Goal: Task Accomplishment & Management: Manage account settings

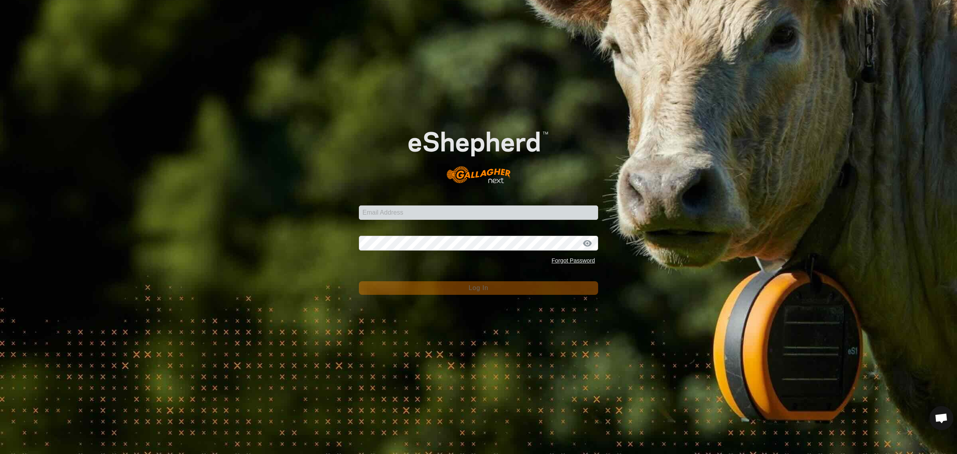
scroll to position [106, 0]
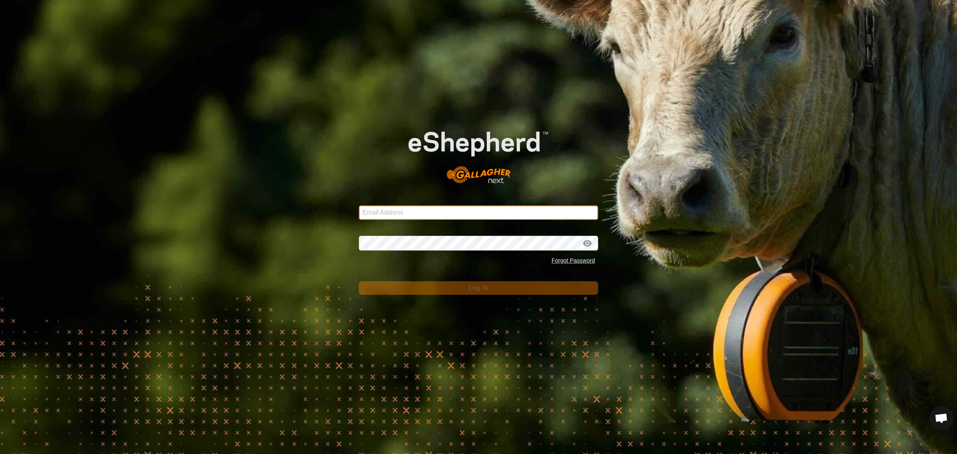
type input "[EMAIL_ADDRESS][DOMAIN_NAME]"
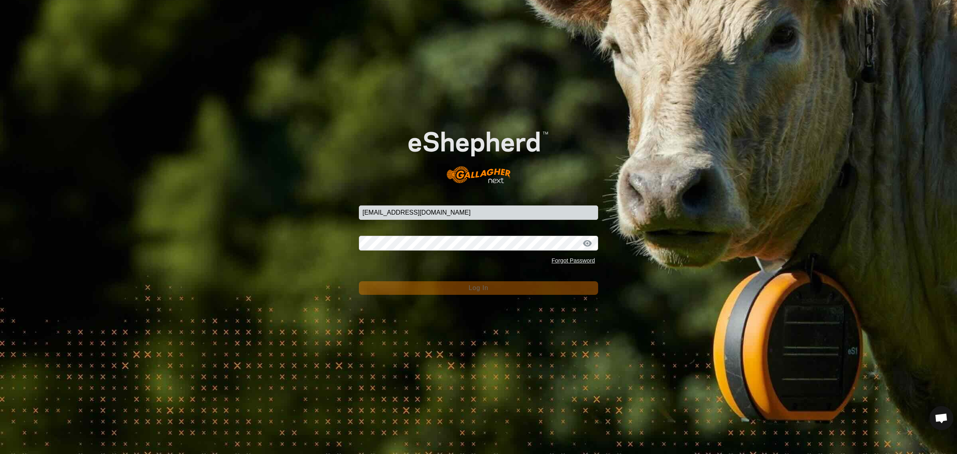
drag, startPoint x: 468, startPoint y: 289, endPoint x: 462, endPoint y: 289, distance: 6.0
click at [468, 289] on span "Log In" at bounding box center [478, 287] width 20 height 7
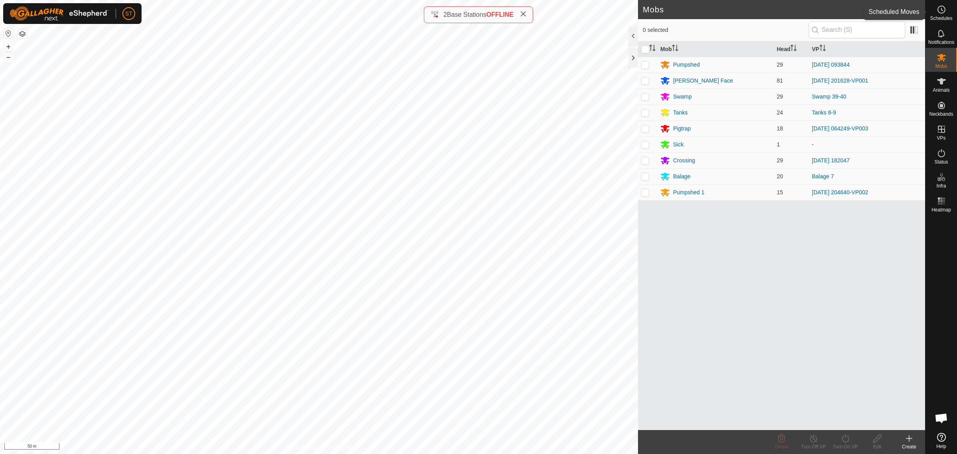
click at [941, 11] on icon at bounding box center [941, 10] width 10 height 10
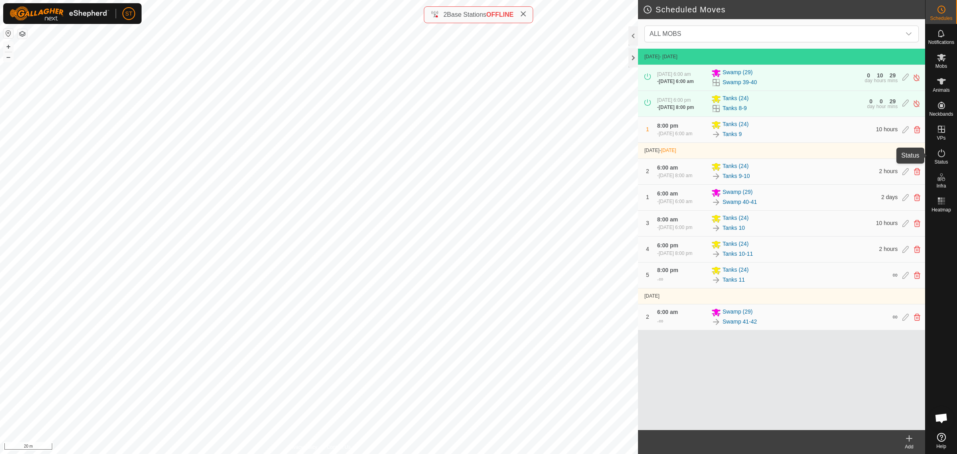
click at [943, 156] on icon at bounding box center [941, 153] width 7 height 8
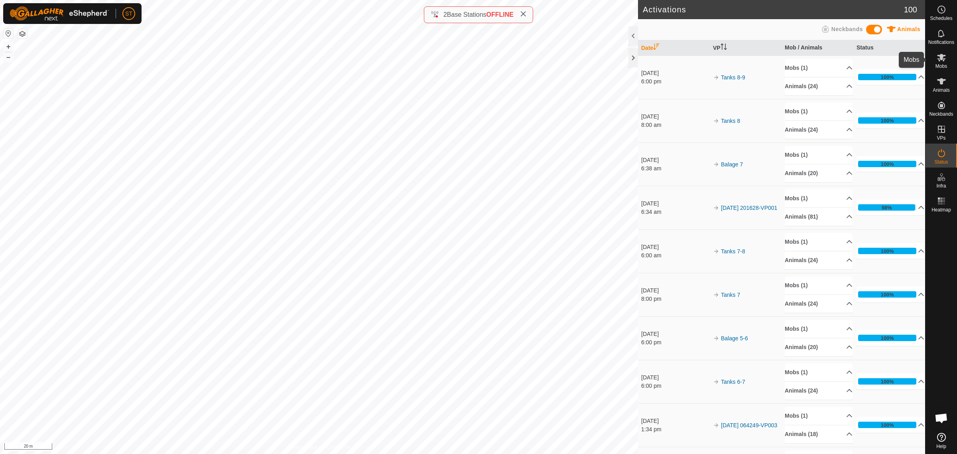
click at [941, 62] on icon at bounding box center [941, 58] width 10 height 10
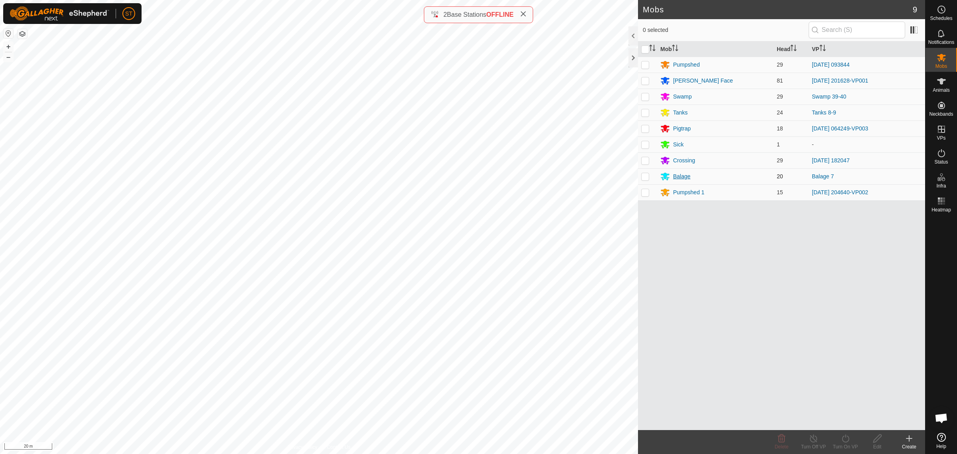
click at [680, 177] on div "Balage" at bounding box center [682, 176] width 18 height 8
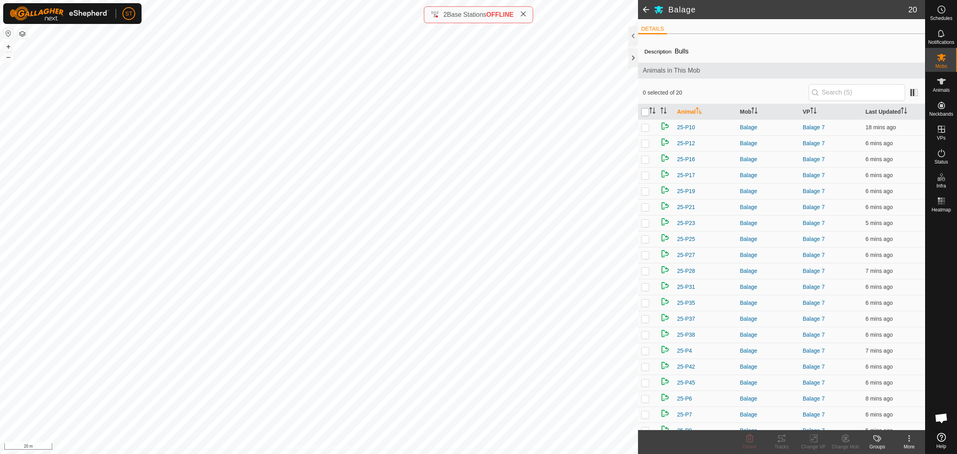
click at [644, 109] on input "checkbox" at bounding box center [645, 112] width 8 height 8
checkbox input "true"
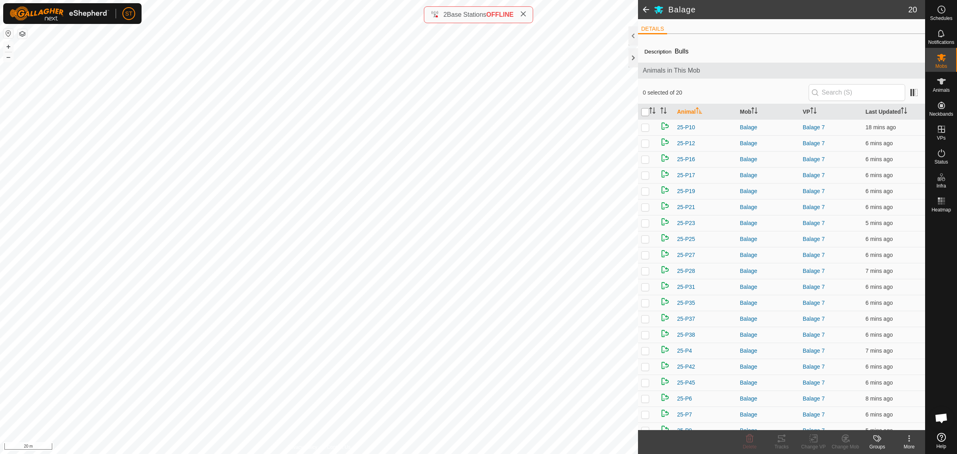
checkbox input "true"
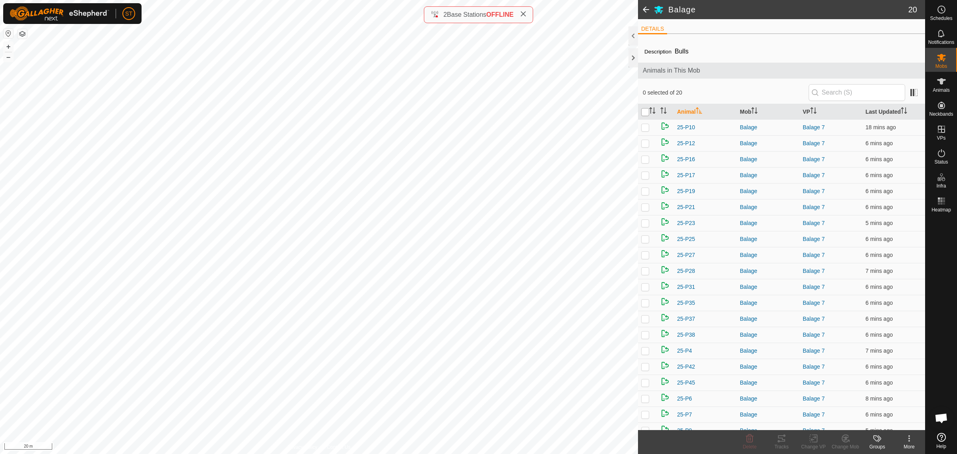
checkbox input "true"
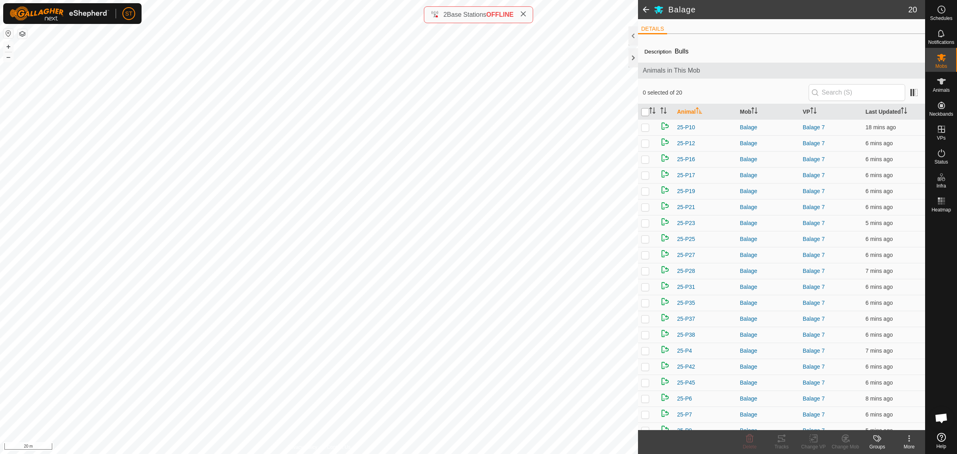
checkbox input "true"
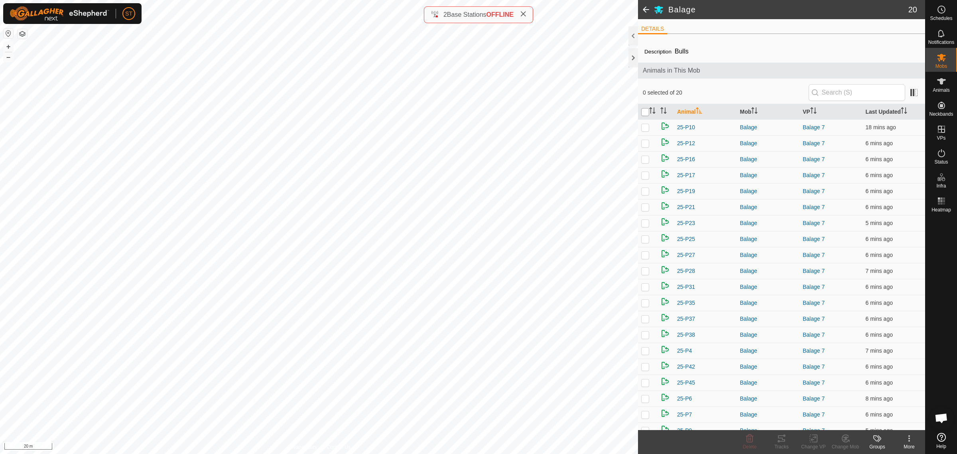
checkbox input "true"
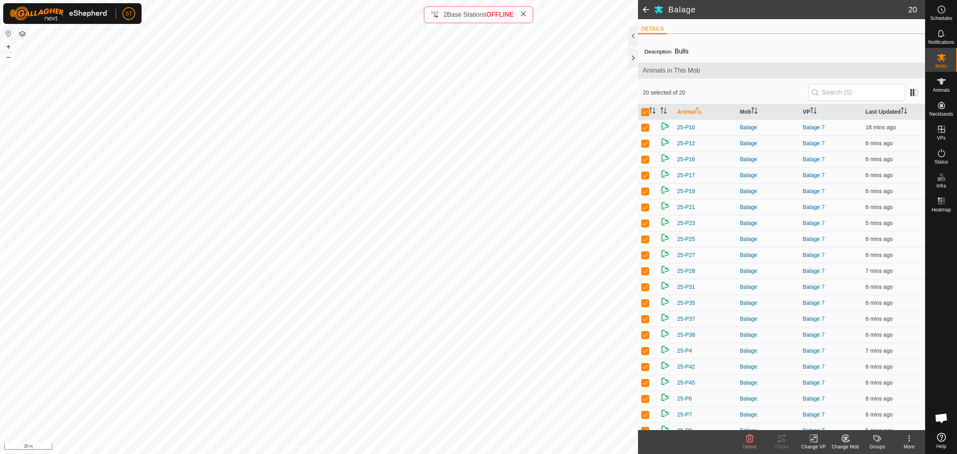
click at [806, 441] on change-vp-svg-icon at bounding box center [813, 438] width 32 height 10
click at [834, 399] on link "Choose VP..." at bounding box center [837, 404] width 79 height 16
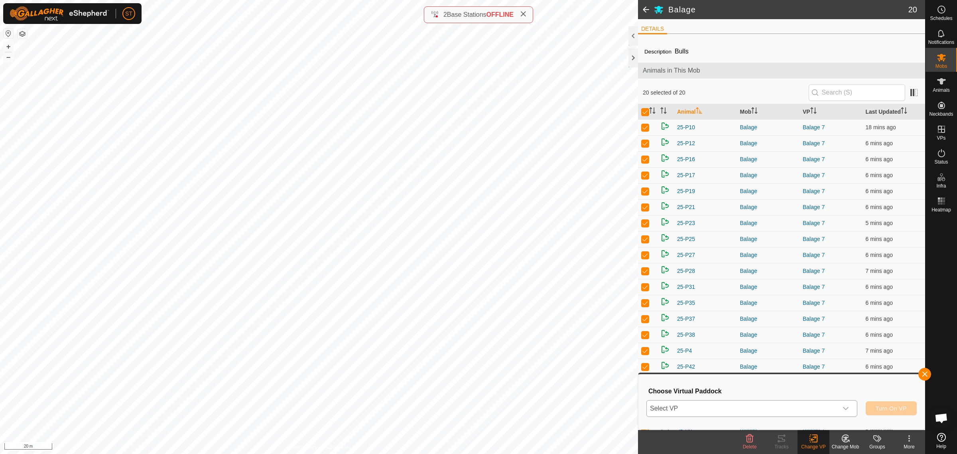
click at [846, 409] on icon "dropdown trigger" at bounding box center [845, 408] width 6 height 6
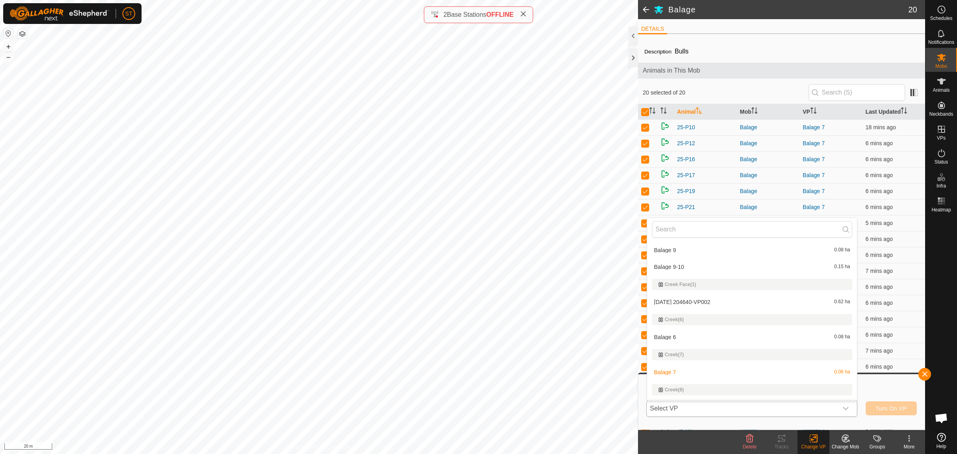
scroll to position [1894, 0]
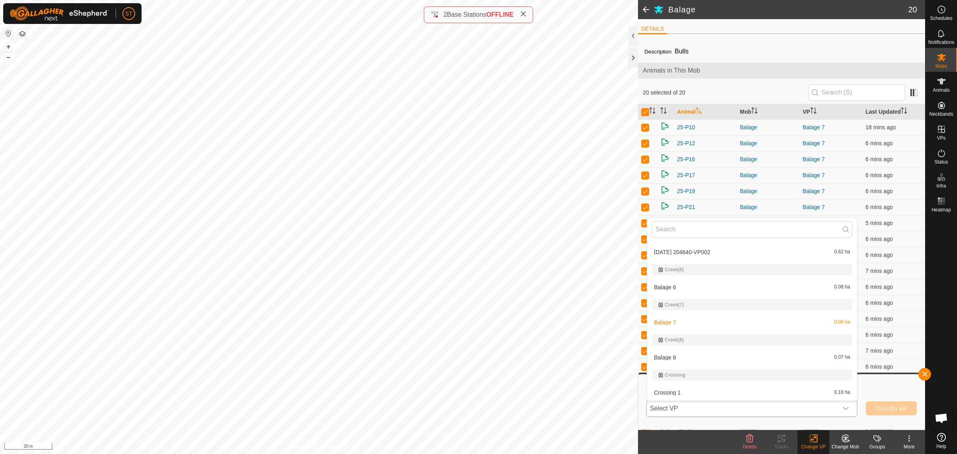
click at [674, 355] on li "Balage 8 0.07 ha" at bounding box center [752, 357] width 210 height 16
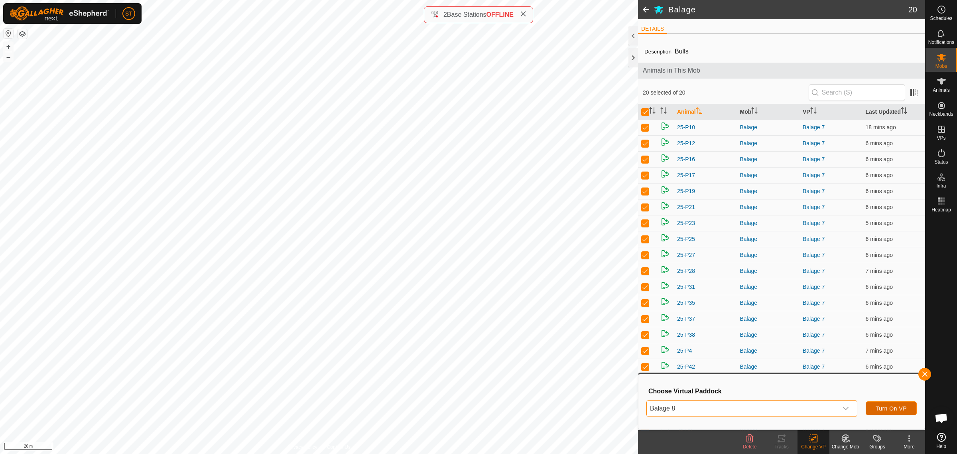
click at [883, 407] on span "Turn On VP" at bounding box center [890, 408] width 31 height 6
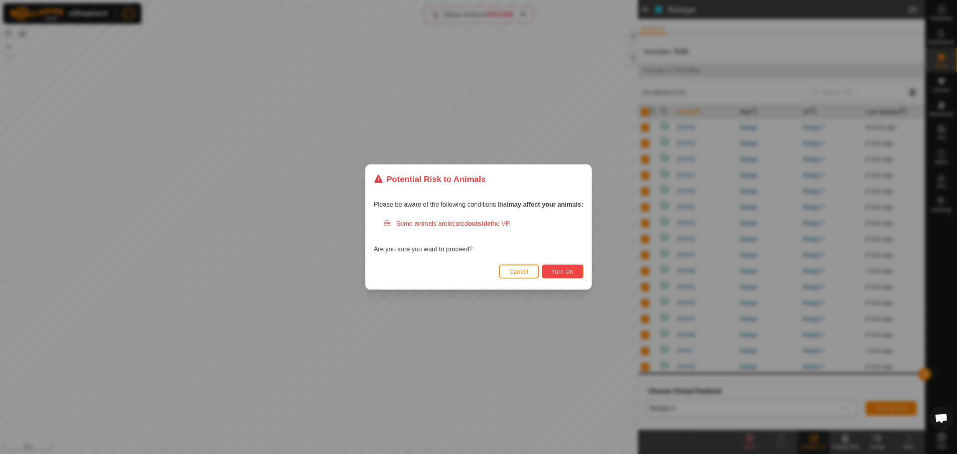
click at [558, 270] on span "Turn On" at bounding box center [563, 271] width 22 height 6
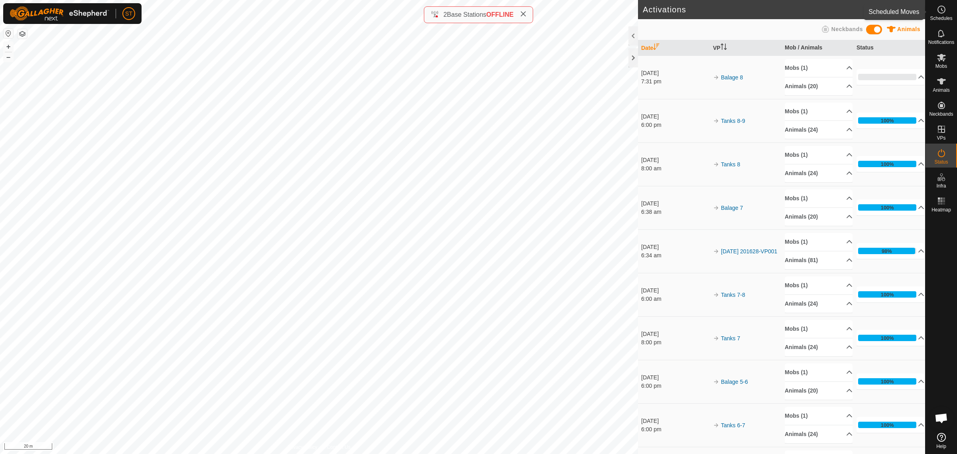
click at [938, 14] on icon at bounding box center [941, 10] width 10 height 10
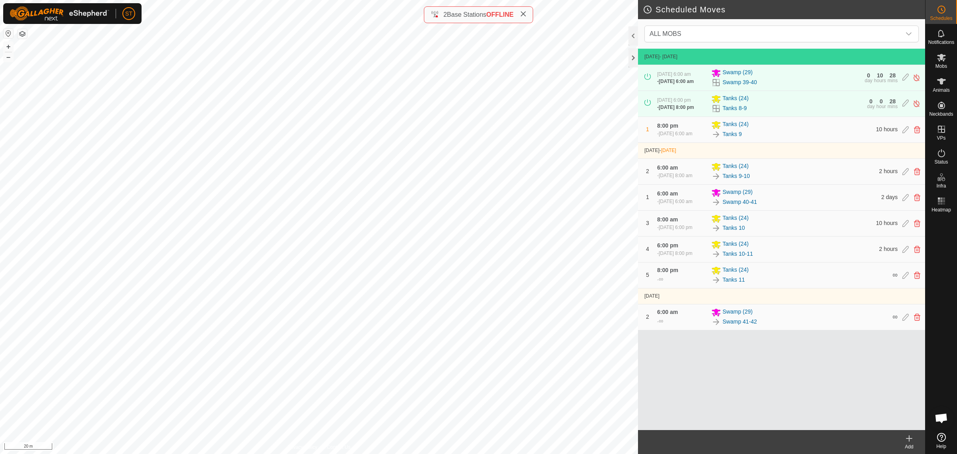
click at [905, 442] on icon at bounding box center [909, 438] width 10 height 10
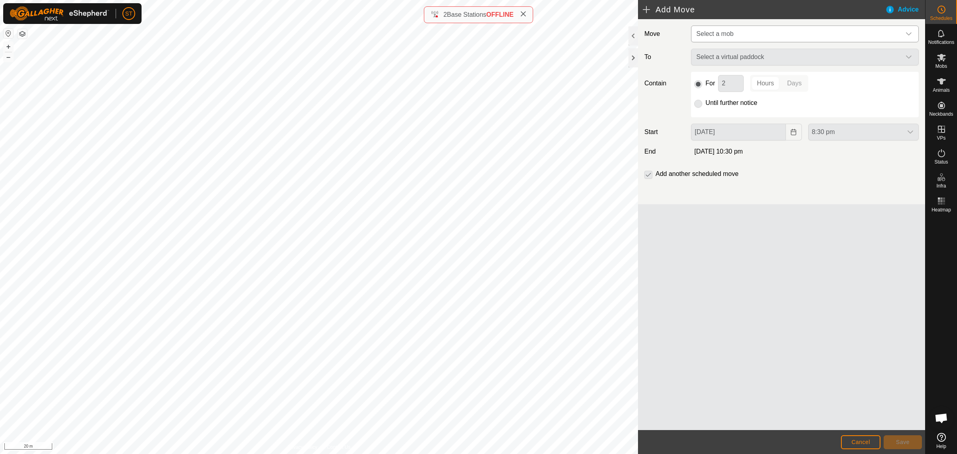
click at [909, 35] on icon "dropdown trigger" at bounding box center [909, 33] width 6 height 3
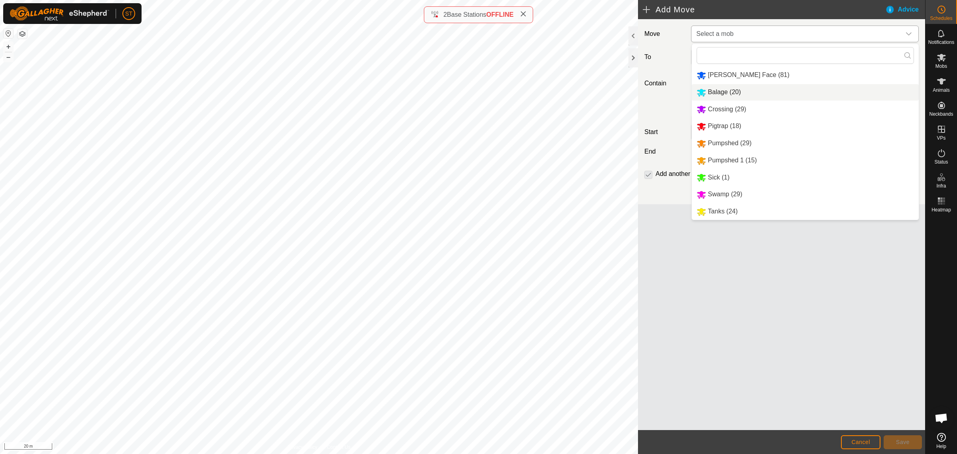
click at [734, 92] on li "Balage (20)" at bounding box center [805, 92] width 227 height 16
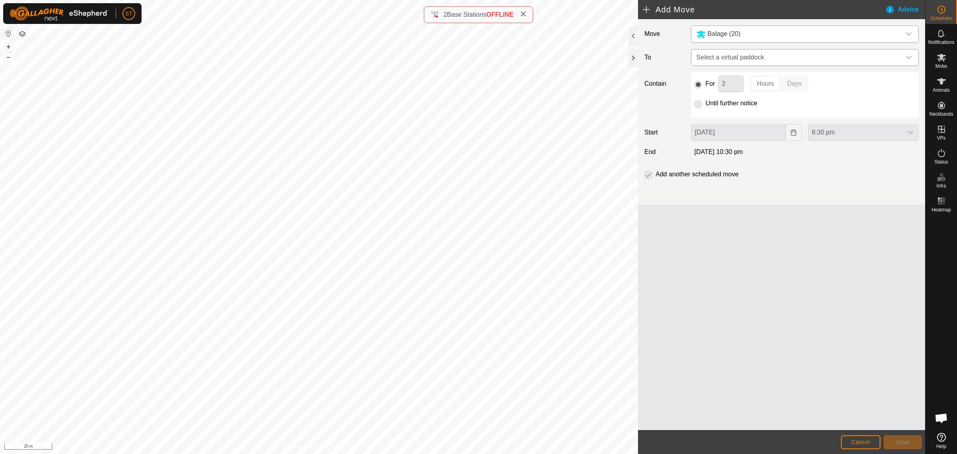
click at [909, 57] on icon "dropdown trigger" at bounding box center [908, 57] width 6 height 6
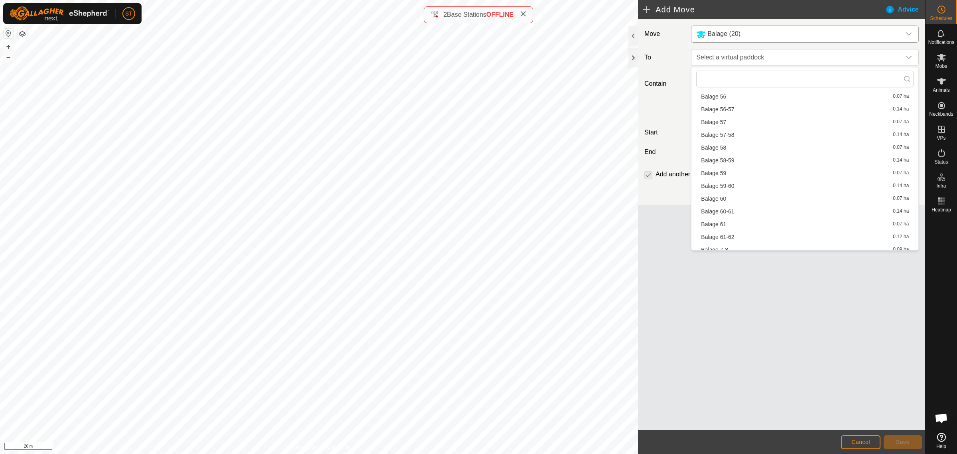
scroll to position [1296, 0]
click at [719, 200] on li "Balage 8-9 0.14 ha" at bounding box center [804, 203] width 217 height 12
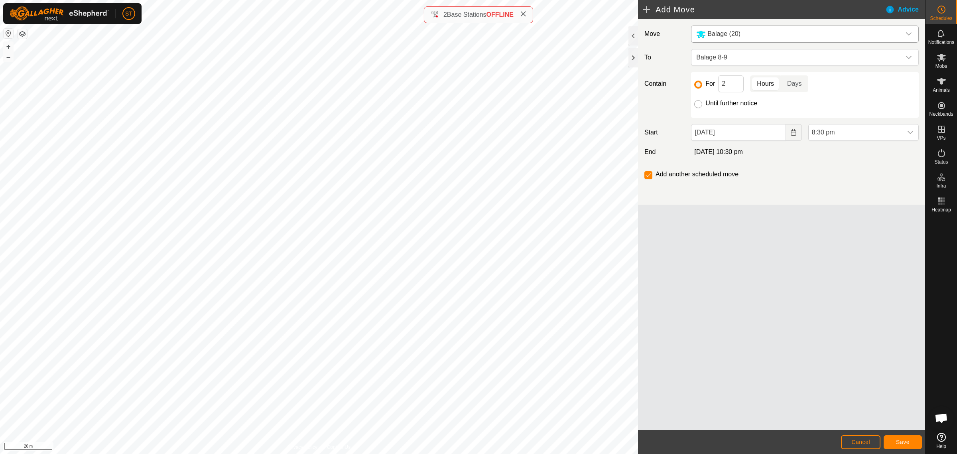
click at [700, 103] on input "Until further notice" at bounding box center [698, 104] width 8 height 8
radio input "true"
checkbox input "false"
click at [792, 132] on icon "Choose Date" at bounding box center [793, 132] width 6 height 6
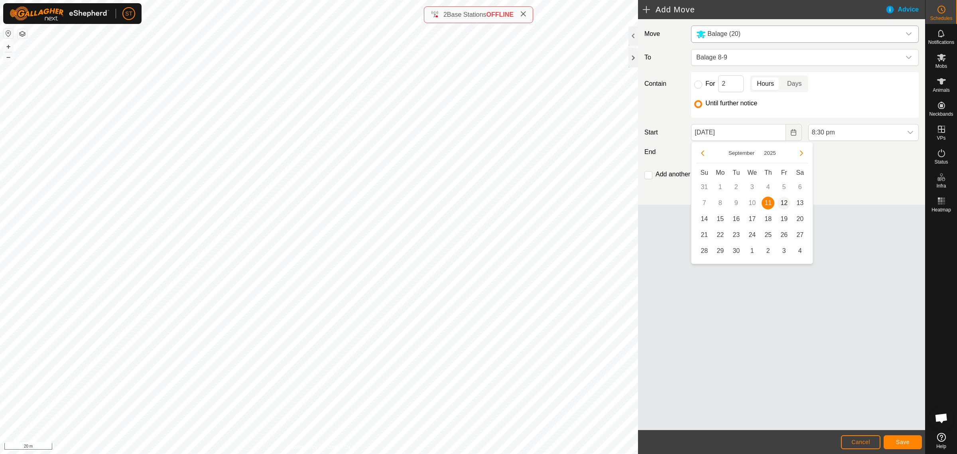
click at [785, 203] on span "12" at bounding box center [783, 203] width 13 height 13
type input "[DATE]"
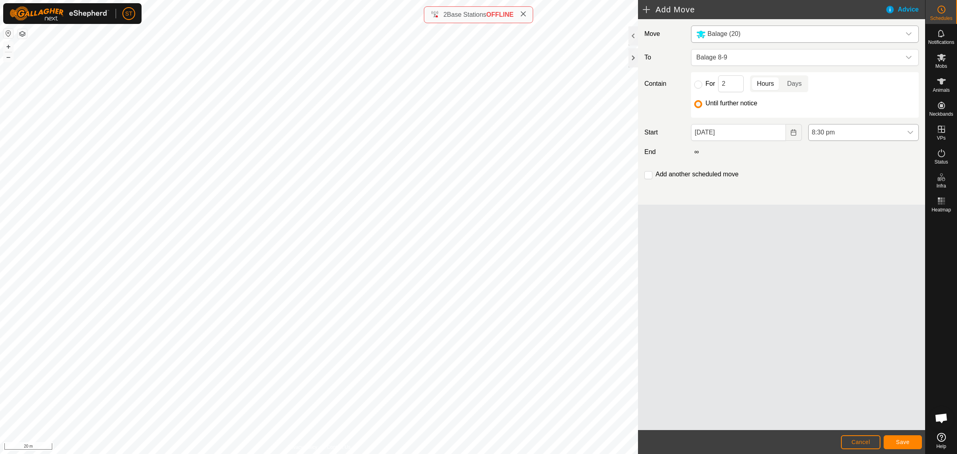
click at [909, 132] on icon "dropdown trigger" at bounding box center [910, 132] width 6 height 6
click at [826, 182] on li "6:00 pm" at bounding box center [863, 181] width 110 height 16
click at [649, 174] on input "checkbox" at bounding box center [648, 175] width 8 height 8
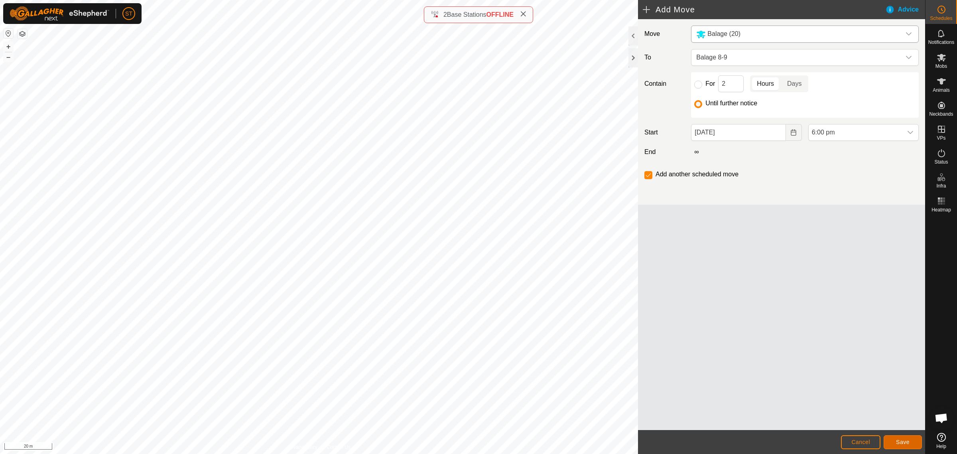
click at [897, 439] on span "Save" at bounding box center [903, 441] width 14 height 6
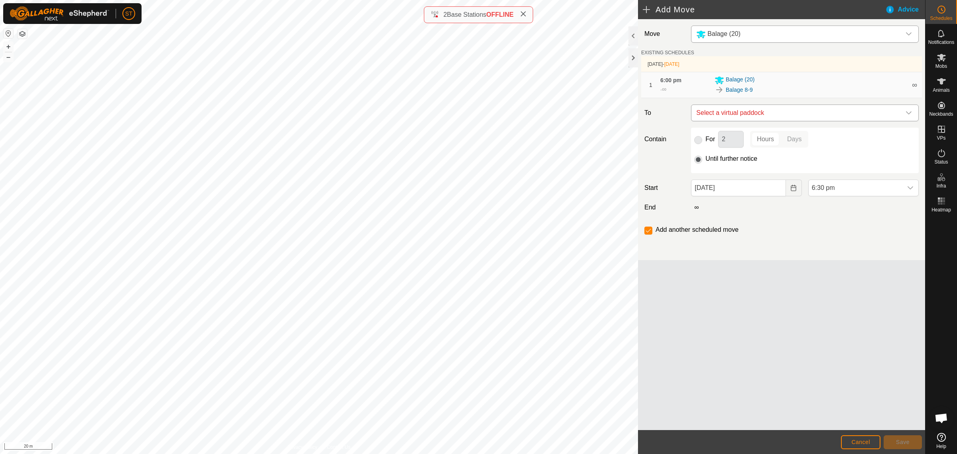
click at [911, 113] on icon "dropdown trigger" at bounding box center [908, 113] width 6 height 6
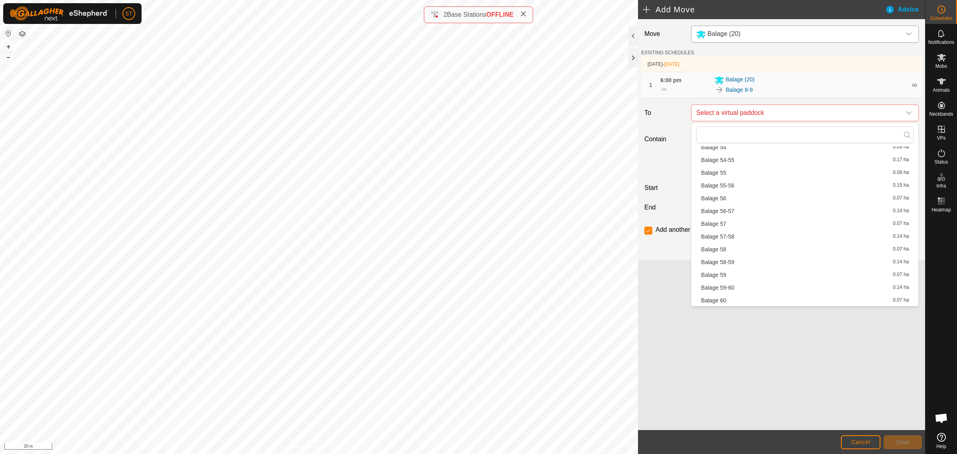
scroll to position [1222, 0]
click at [716, 285] on li "Balage 9 0.08 ha" at bounding box center [804, 288] width 217 height 12
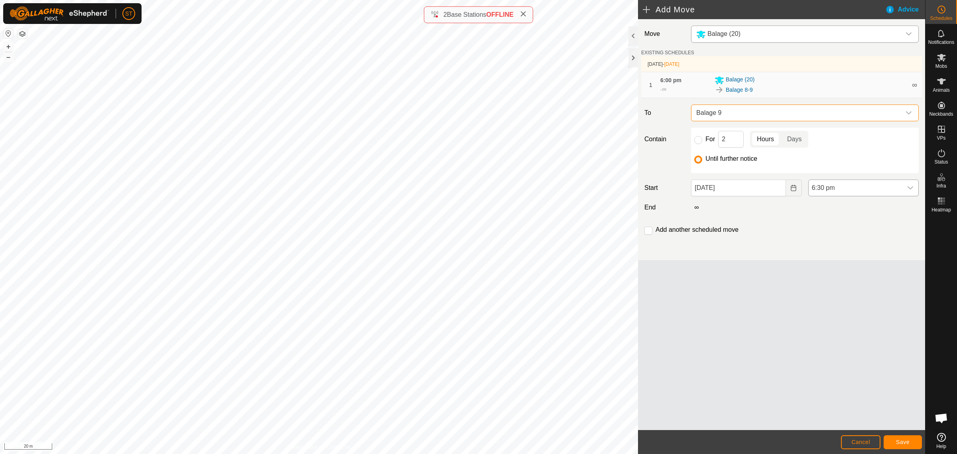
click at [909, 188] on icon "dropdown trigger" at bounding box center [910, 188] width 6 height 6
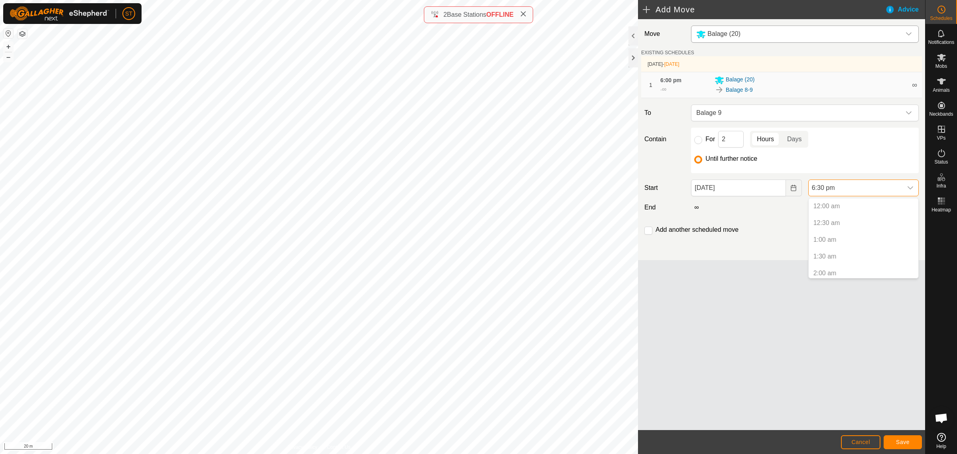
scroll to position [555, 0]
click at [827, 222] on li "8:00 pm" at bounding box center [863, 221] width 110 height 16
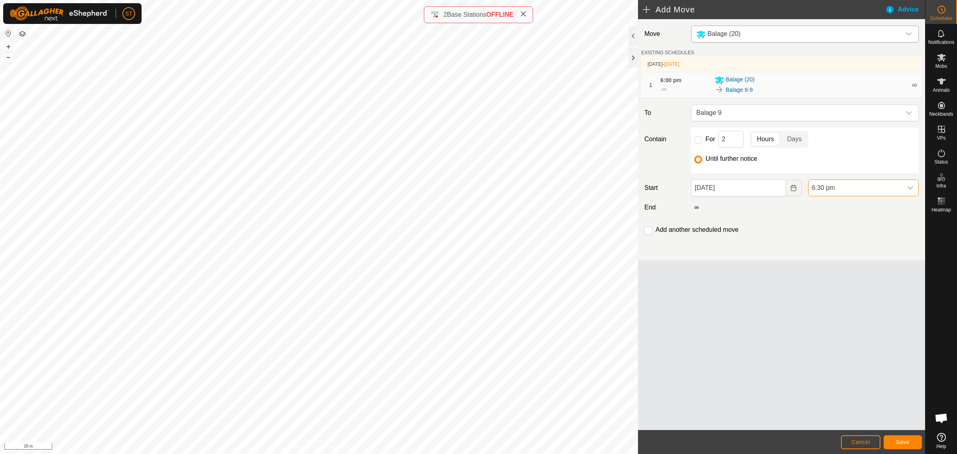
scroll to position [619, 0]
click at [648, 232] on input "checkbox" at bounding box center [648, 230] width 8 height 8
click at [909, 437] on button "Save" at bounding box center [902, 442] width 38 height 14
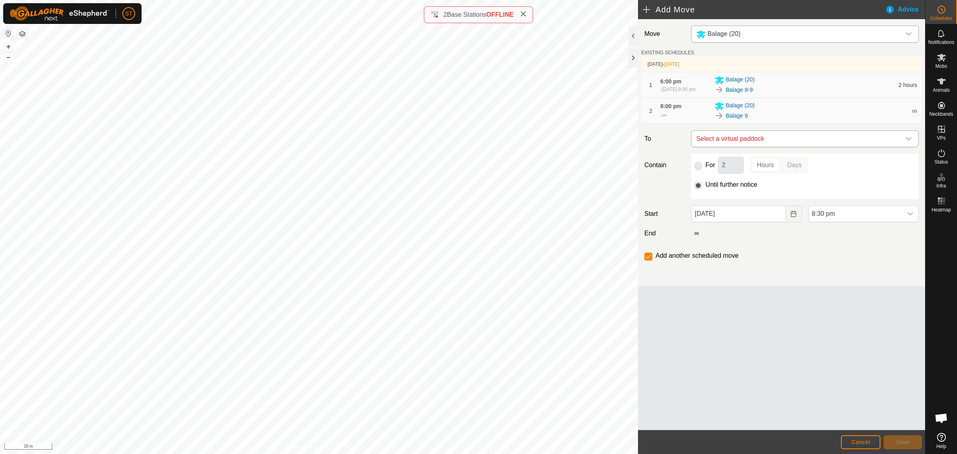
click at [910, 140] on icon "dropdown trigger" at bounding box center [908, 139] width 6 height 6
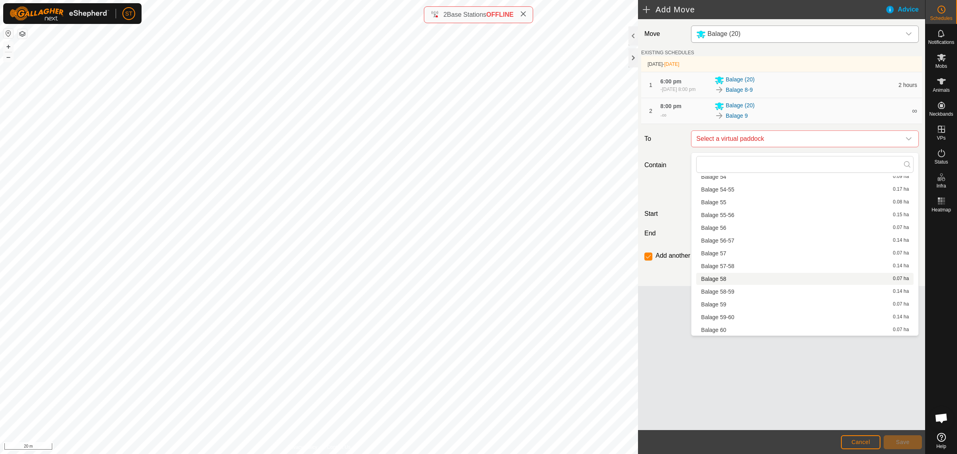
scroll to position [1222, 0]
click at [740, 329] on li "Balage 9-10 0.15 ha" at bounding box center [804, 330] width 217 height 12
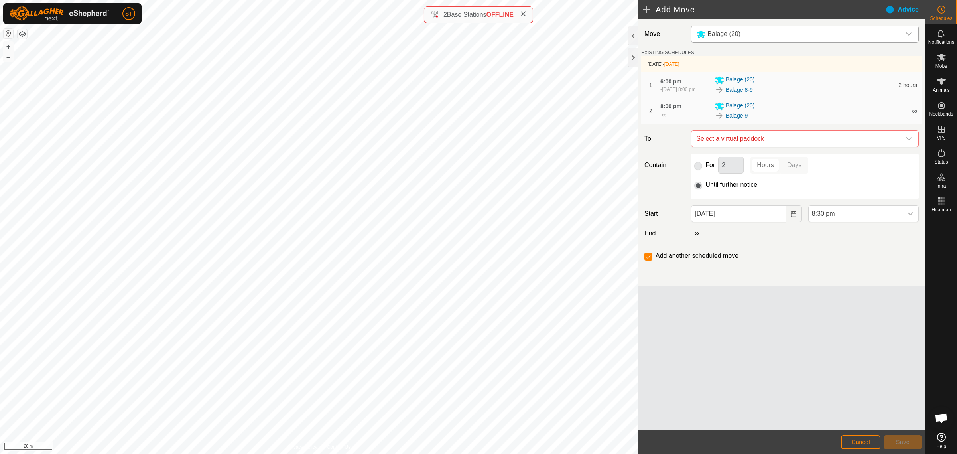
checkbox input "false"
click at [910, 217] on icon "dropdown trigger" at bounding box center [910, 213] width 6 height 6
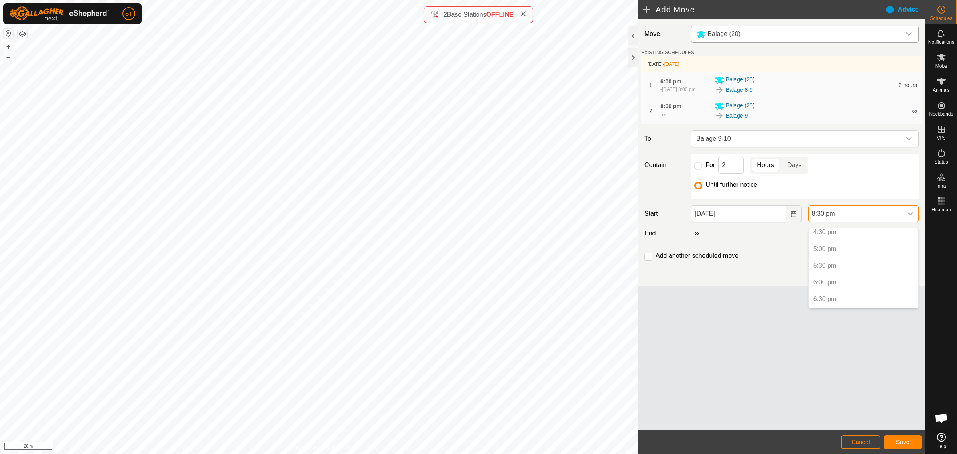
scroll to position [572, 0]
click at [733, 324] on div "Move Balage (20) EXISTING SCHEDULES [DATE] - [DATE] 1 6:00 pm [DATE], 8:00 pm B…" at bounding box center [781, 224] width 287 height 411
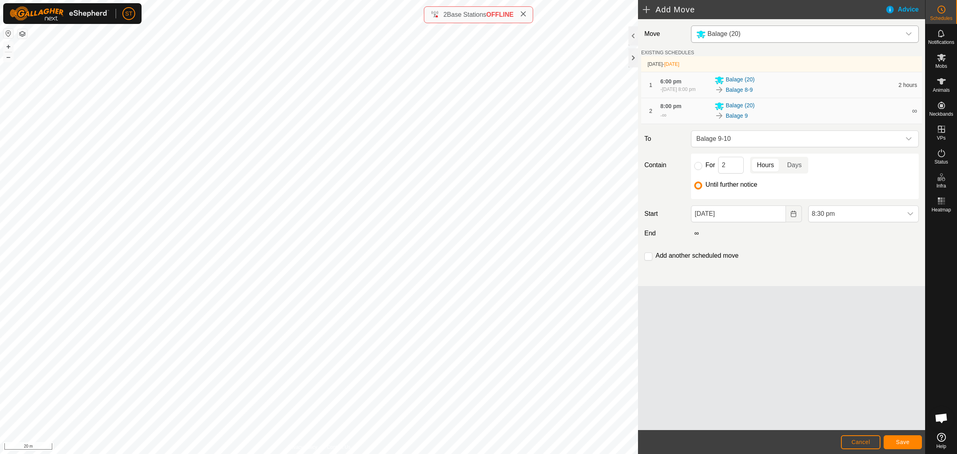
click at [671, 79] on span "6:00 pm" at bounding box center [670, 81] width 21 height 6
click at [859, 441] on span "Cancel" at bounding box center [860, 441] width 19 height 6
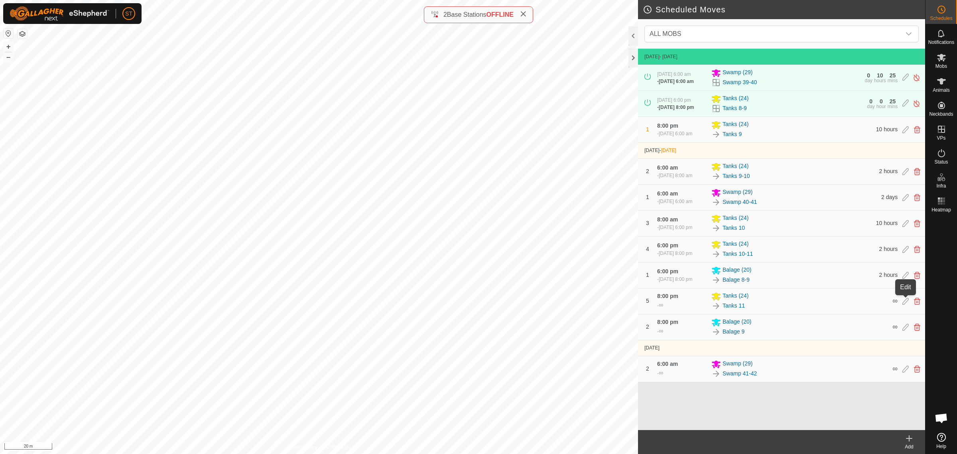
click at [903, 279] on icon at bounding box center [905, 274] width 6 height 7
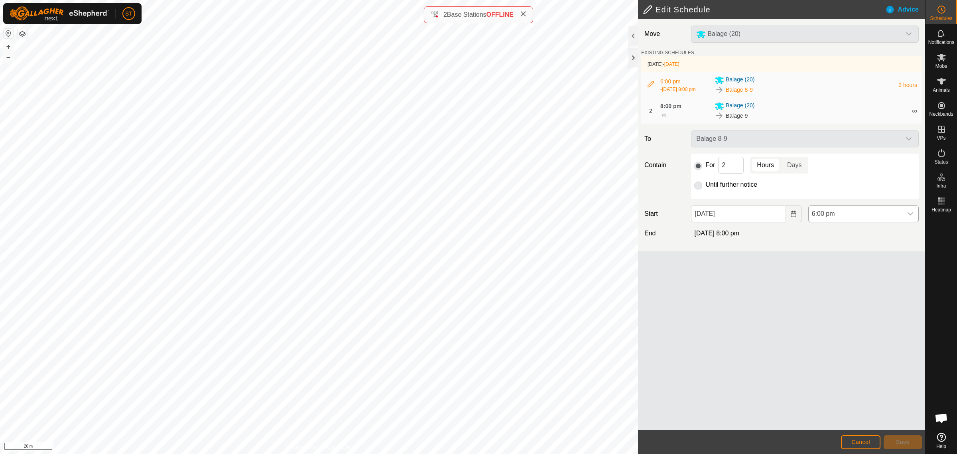
click at [911, 217] on icon "dropdown trigger" at bounding box center [910, 213] width 6 height 6
click at [834, 251] on span "6:00 am" at bounding box center [824, 251] width 23 height 10
click at [892, 439] on button "Save" at bounding box center [902, 442] width 38 height 14
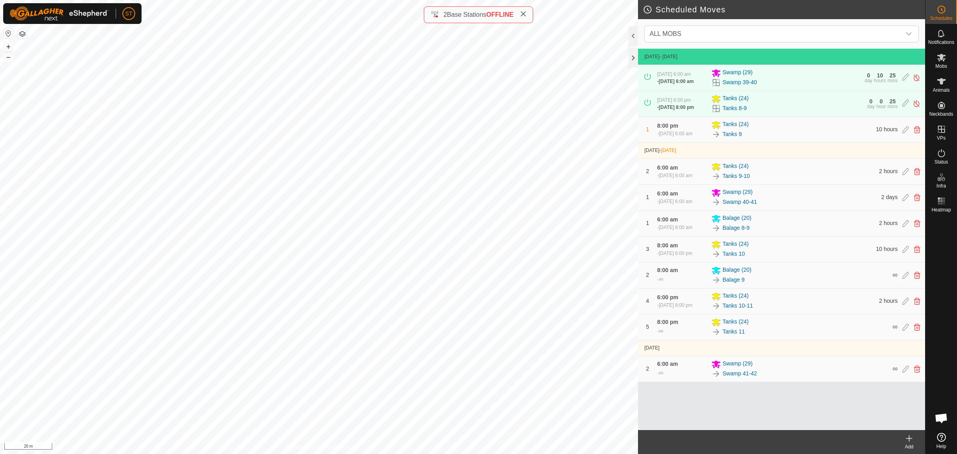
click at [906, 441] on icon at bounding box center [909, 438] width 10 height 10
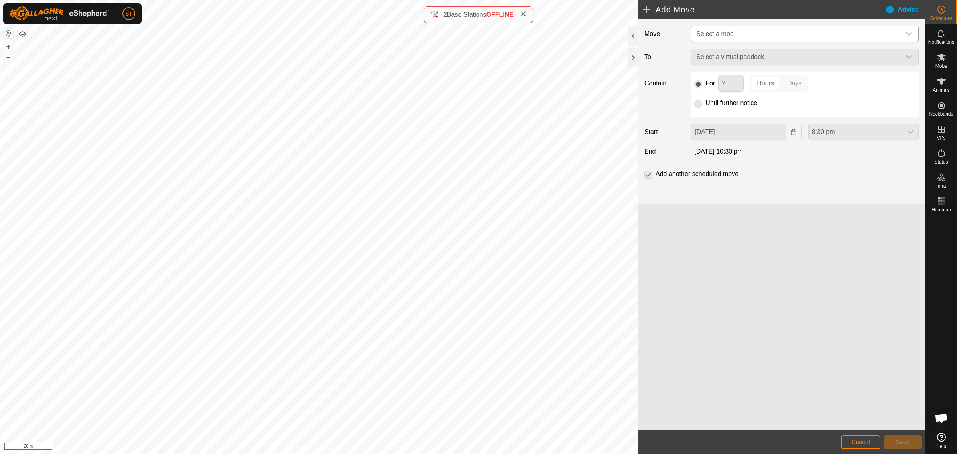
click at [909, 34] on icon "dropdown trigger" at bounding box center [909, 33] width 6 height 3
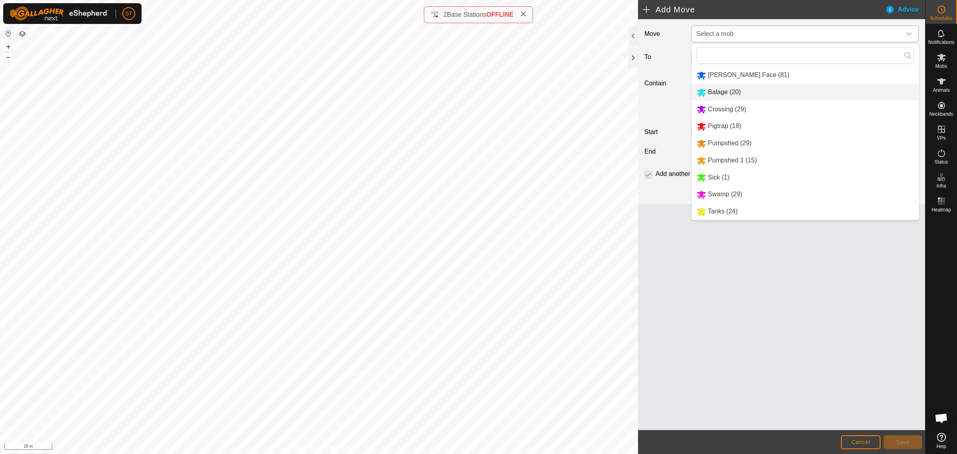
click at [728, 94] on li "Balage (20)" at bounding box center [805, 92] width 227 height 16
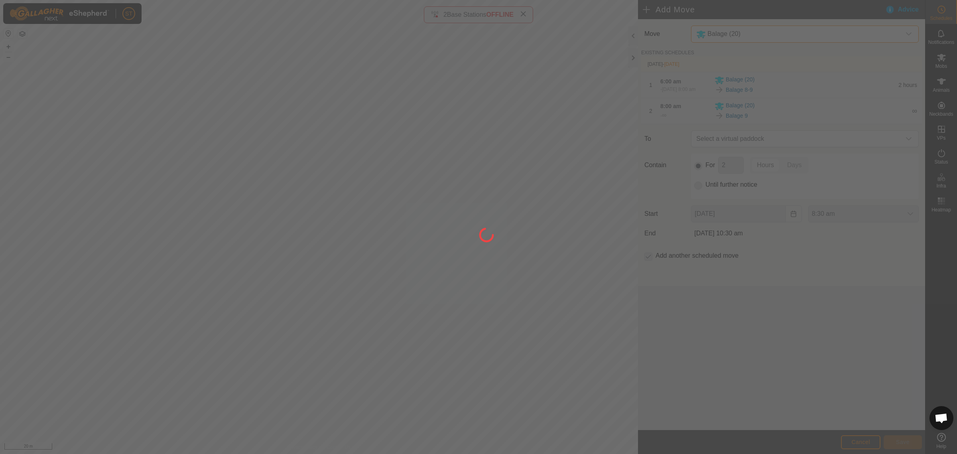
type input "[DATE]"
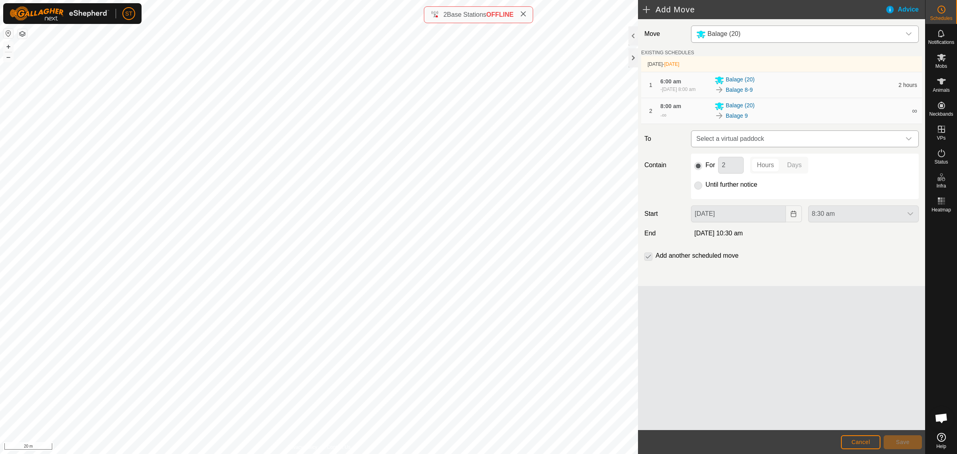
click at [904, 142] on div "dropdown trigger" at bounding box center [909, 139] width 16 height 16
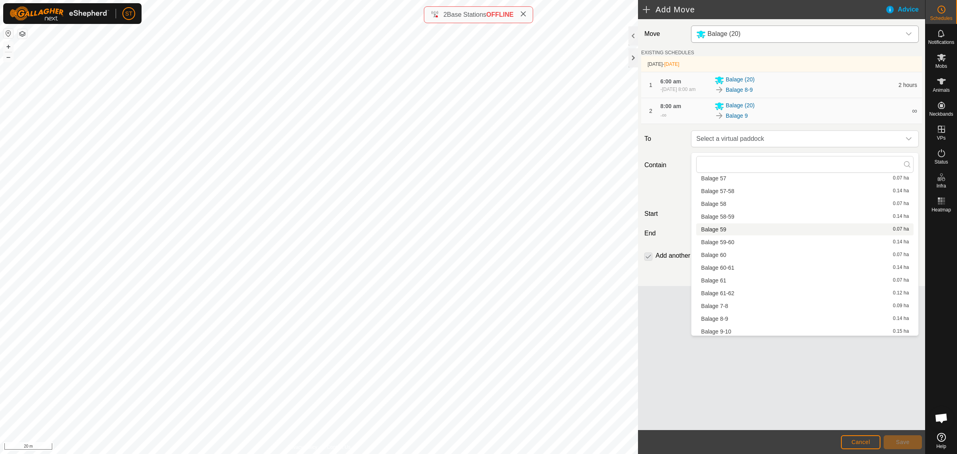
scroll to position [1222, 0]
click at [728, 328] on span "Balage 9-10" at bounding box center [716, 331] width 30 height 6
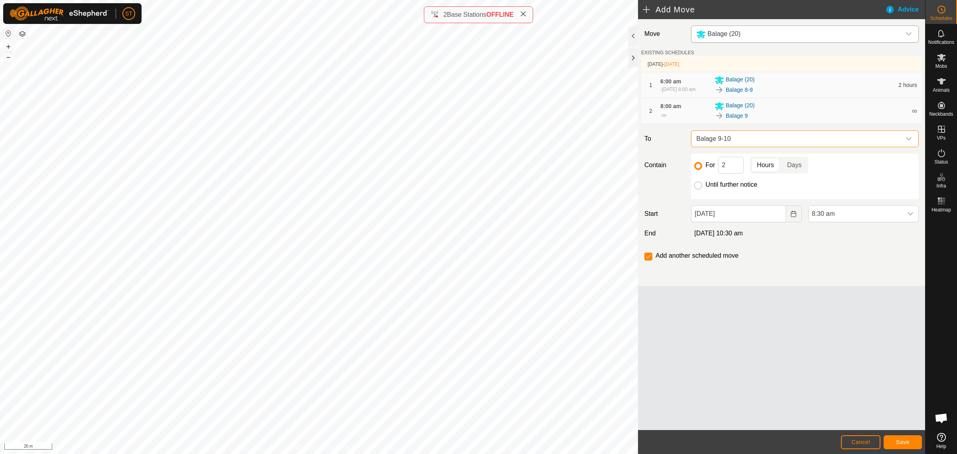
click at [698, 189] on input "Until further notice" at bounding box center [698, 185] width 8 height 8
radio input "true"
click at [912, 217] on icon "dropdown trigger" at bounding box center [910, 213] width 6 height 6
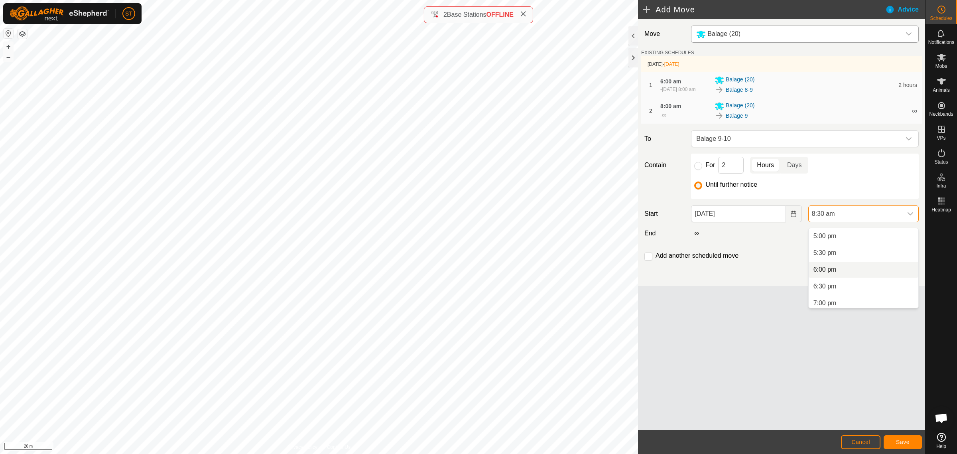
click at [826, 265] on li "6:00 pm" at bounding box center [863, 270] width 110 height 16
click at [649, 260] on input "checkbox" at bounding box center [648, 256] width 8 height 8
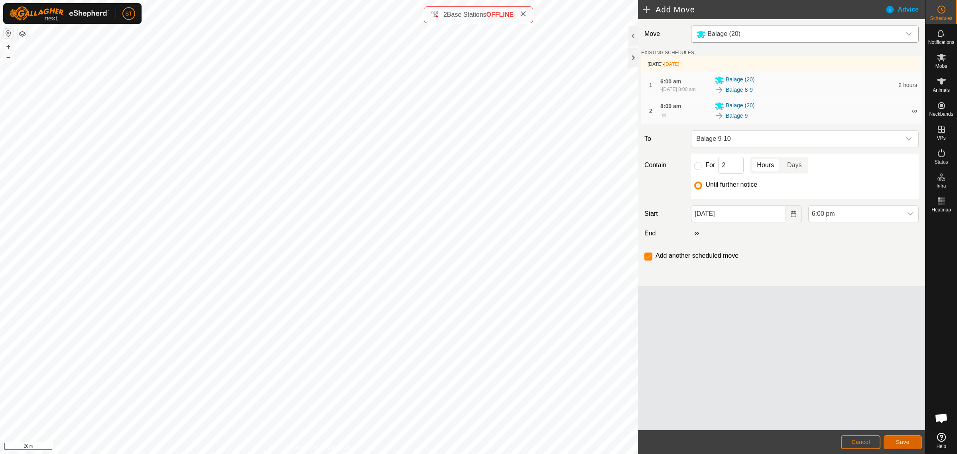
click at [904, 442] on span "Save" at bounding box center [903, 441] width 14 height 6
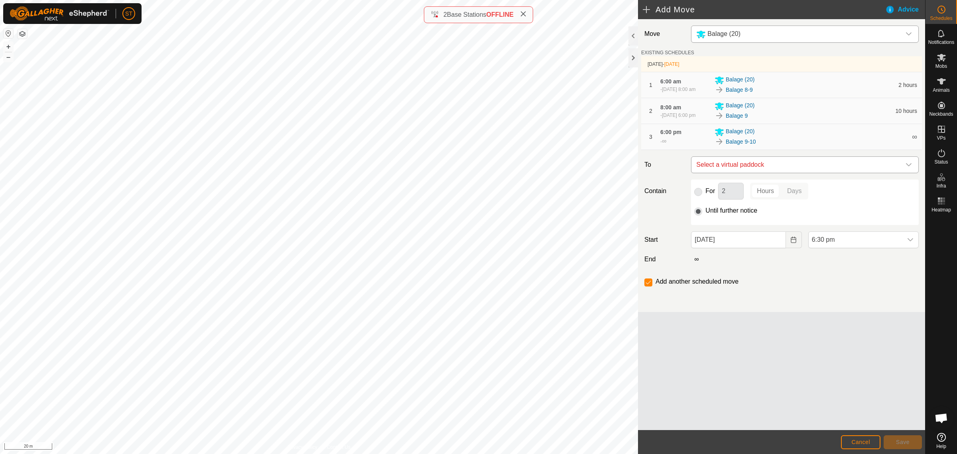
click at [909, 168] on icon "dropdown trigger" at bounding box center [908, 164] width 6 height 6
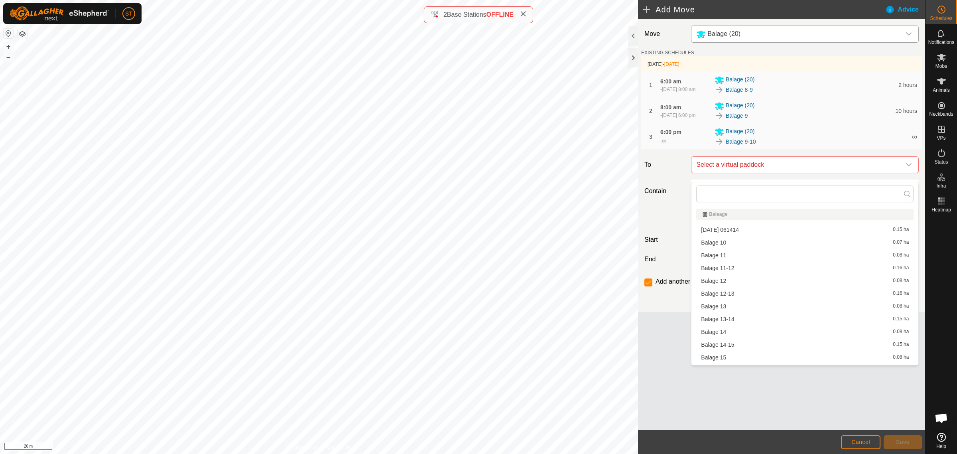
click at [722, 242] on li "Balage 10 0.07 ha" at bounding box center [804, 242] width 217 height 12
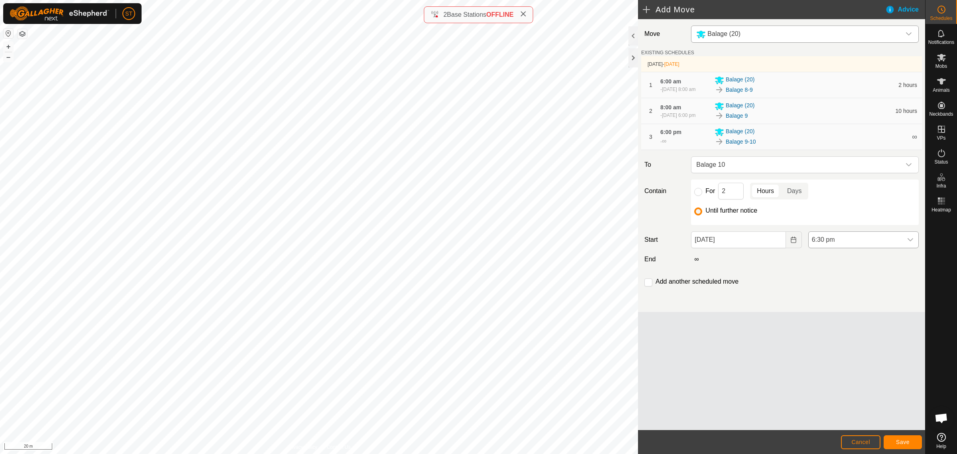
click at [911, 241] on icon "dropdown trigger" at bounding box center [910, 239] width 6 height 3
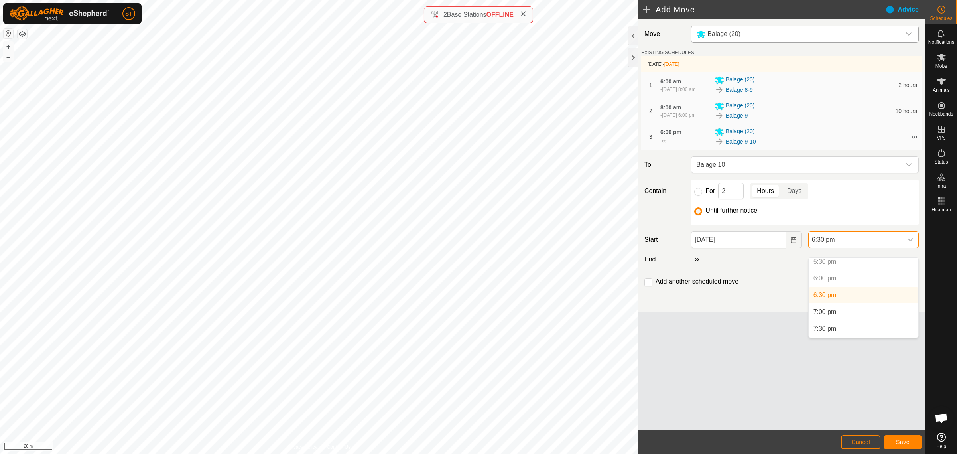
scroll to position [605, 0]
click at [828, 327] on li "8:00 pm" at bounding box center [863, 330] width 110 height 16
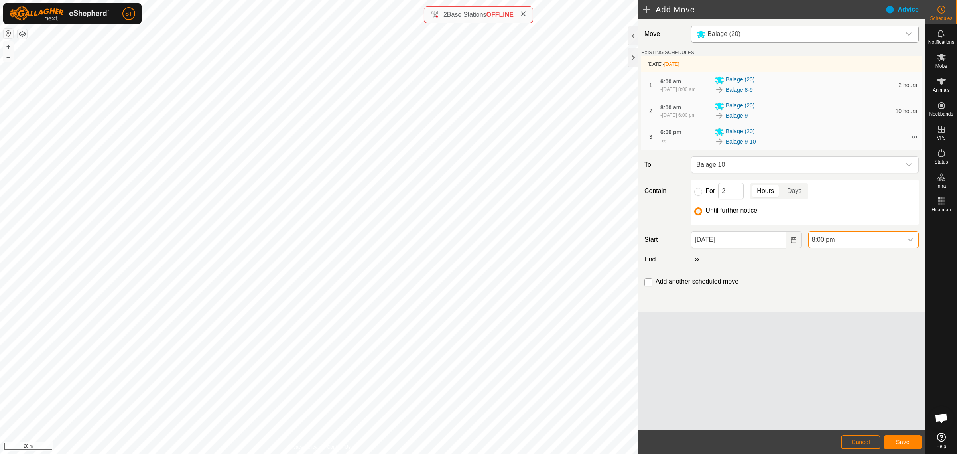
click at [649, 286] on input "checkbox" at bounding box center [648, 282] width 8 height 8
click at [895, 440] on button "Save" at bounding box center [902, 442] width 38 height 14
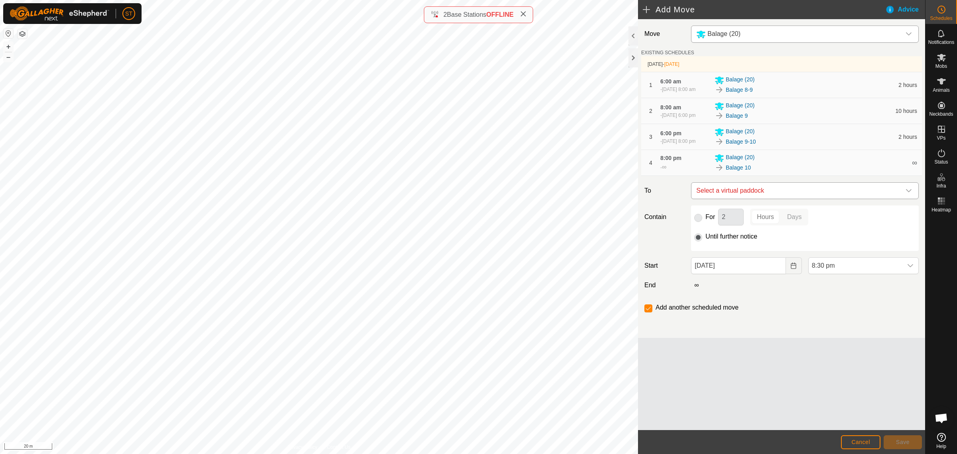
click at [908, 194] on icon "dropdown trigger" at bounding box center [908, 190] width 6 height 6
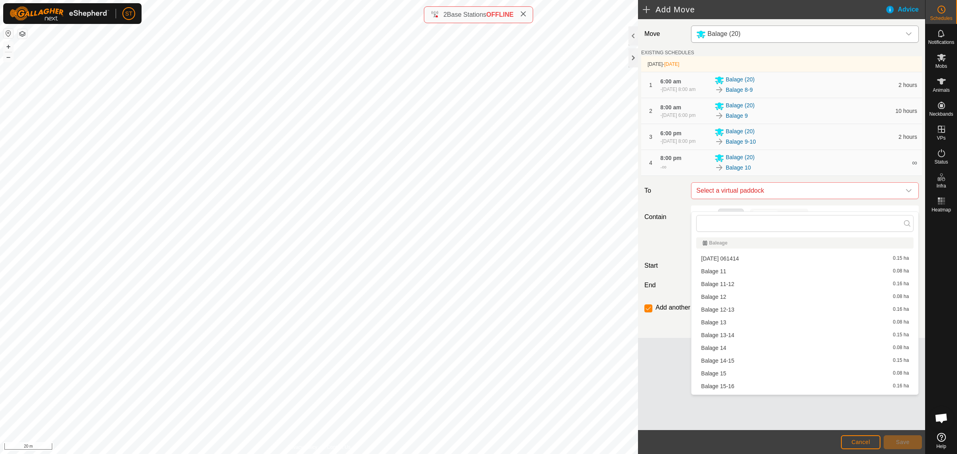
scroll to position [0, 0]
click at [734, 260] on li "[DATE] 061414 0.15 ha" at bounding box center [804, 259] width 217 height 12
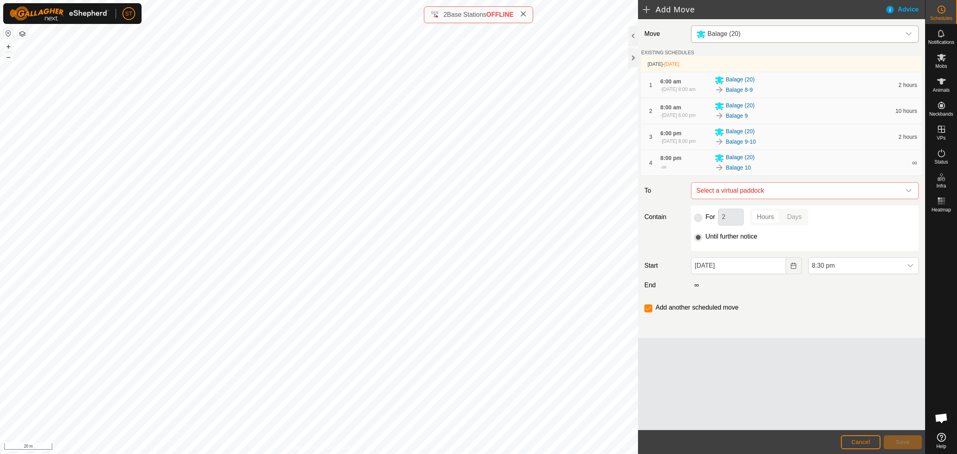
checkbox input "false"
click at [792, 269] on icon "Choose Date" at bounding box center [793, 265] width 6 height 6
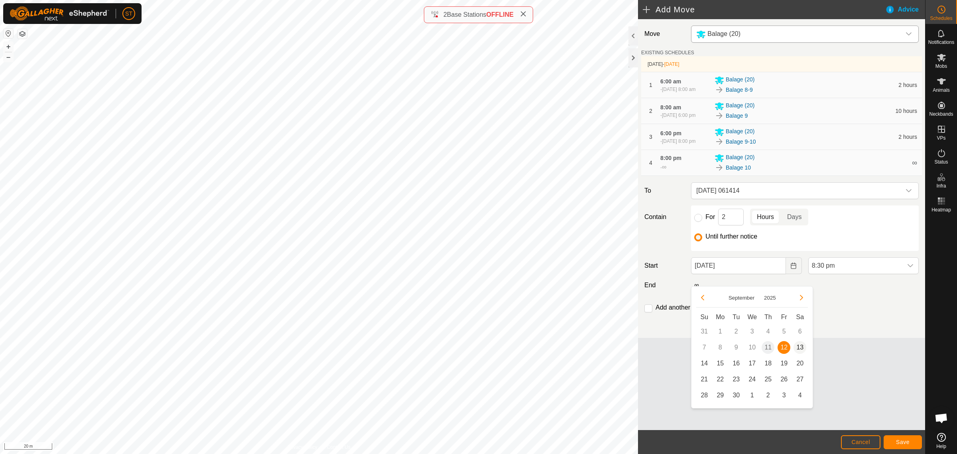
click at [797, 346] on span "13" at bounding box center [799, 347] width 13 height 13
type input "[DATE]"
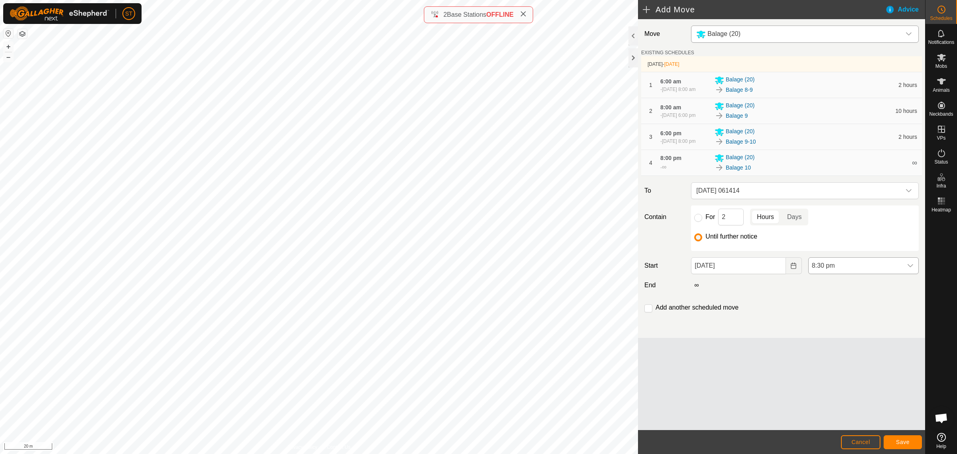
click at [910, 269] on icon "dropdown trigger" at bounding box center [910, 265] width 6 height 6
click at [828, 344] on li "6:00 am" at bounding box center [863, 346] width 110 height 16
click at [649, 312] on input "checkbox" at bounding box center [648, 308] width 8 height 8
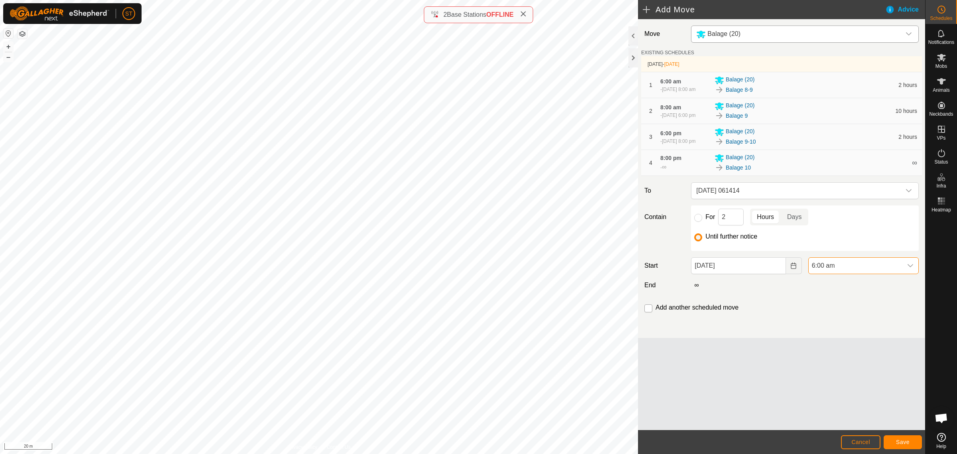
checkbox input "true"
click at [910, 439] on button "Save" at bounding box center [902, 442] width 38 height 14
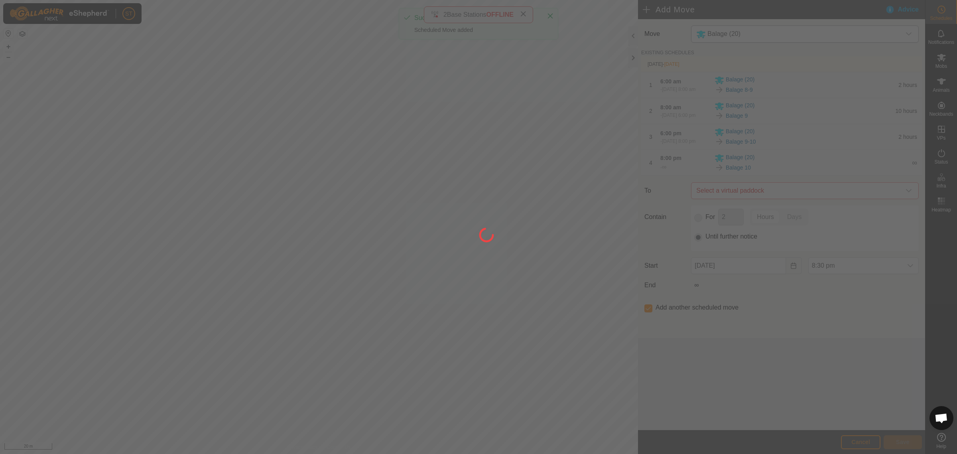
type input "[DATE]"
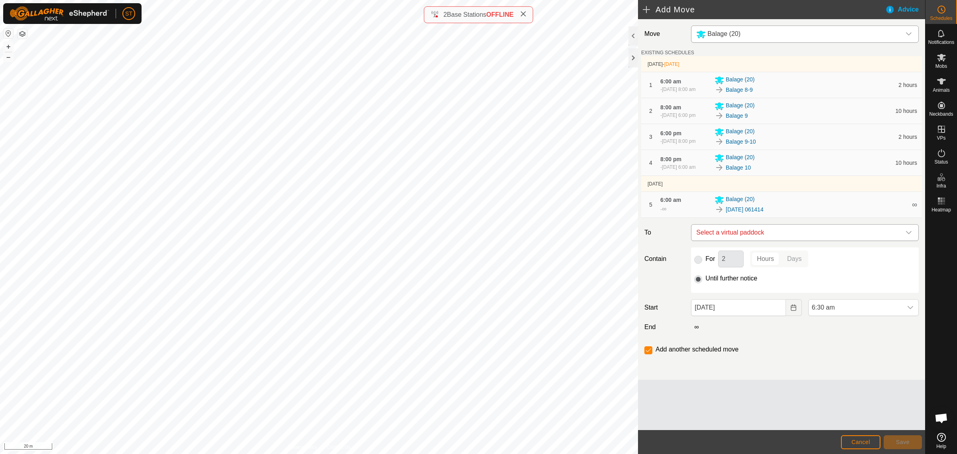
click at [910, 234] on icon "dropdown trigger" at bounding box center [909, 232] width 6 height 3
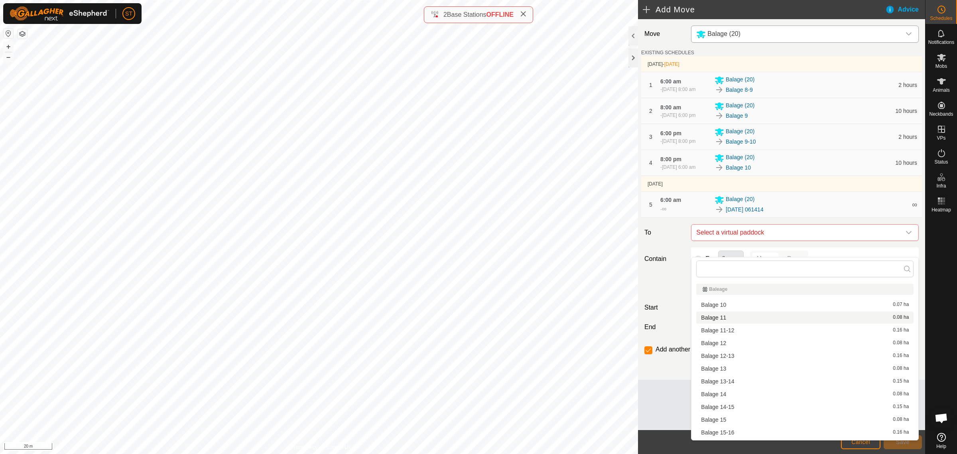
click at [724, 320] on li "Balage 11 0.08 ha" at bounding box center [804, 317] width 217 height 12
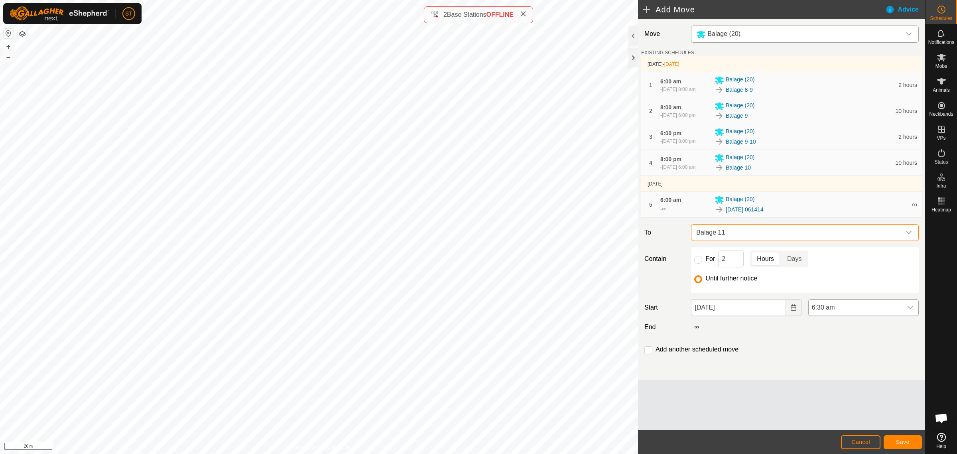
click at [909, 311] on icon "dropdown trigger" at bounding box center [910, 307] width 6 height 6
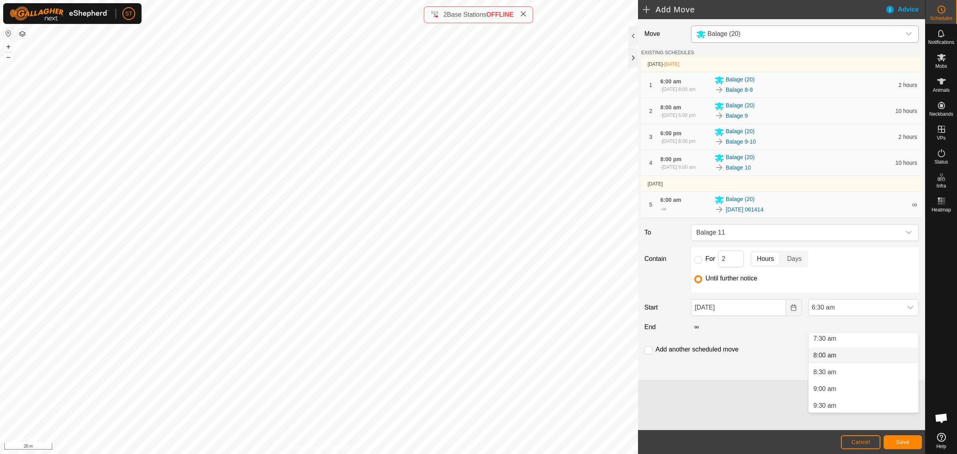
click at [832, 356] on li "8:00 am" at bounding box center [863, 355] width 110 height 16
drag, startPoint x: 651, startPoint y: 367, endPoint x: 660, endPoint y: 363, distance: 10.2
click at [651, 354] on input "checkbox" at bounding box center [648, 350] width 8 height 8
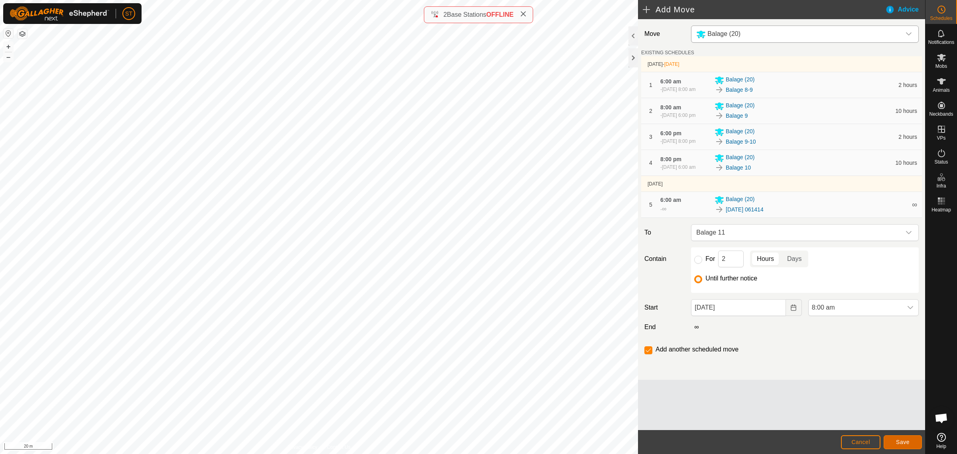
click at [903, 439] on span "Save" at bounding box center [903, 441] width 14 height 6
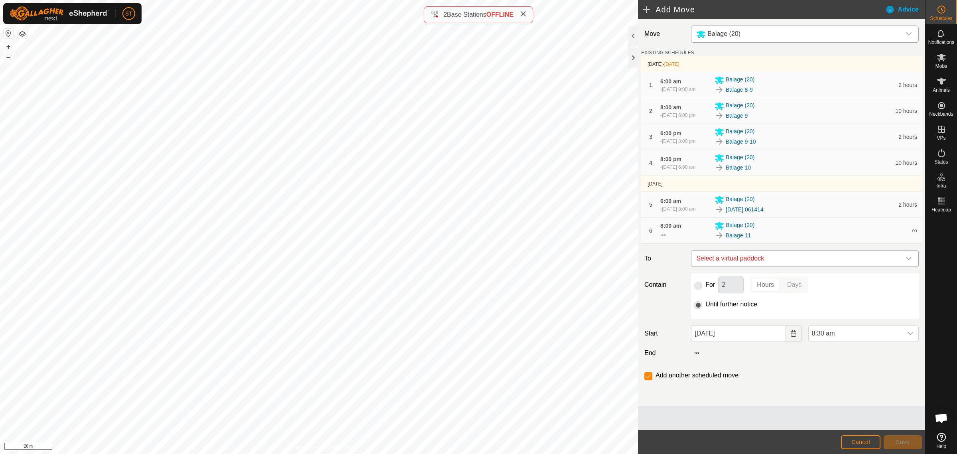
click at [907, 262] on icon "dropdown trigger" at bounding box center [908, 258] width 6 height 6
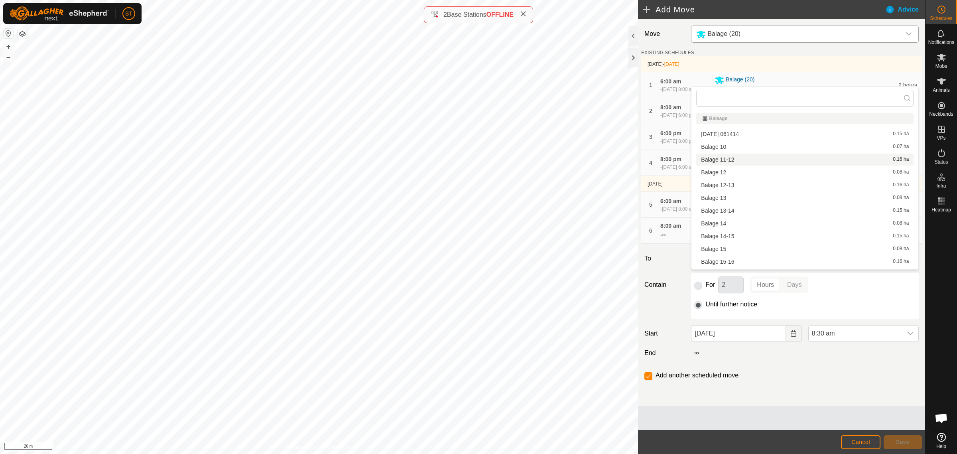
click at [732, 160] on span "Balage 11-12" at bounding box center [717, 160] width 33 height 6
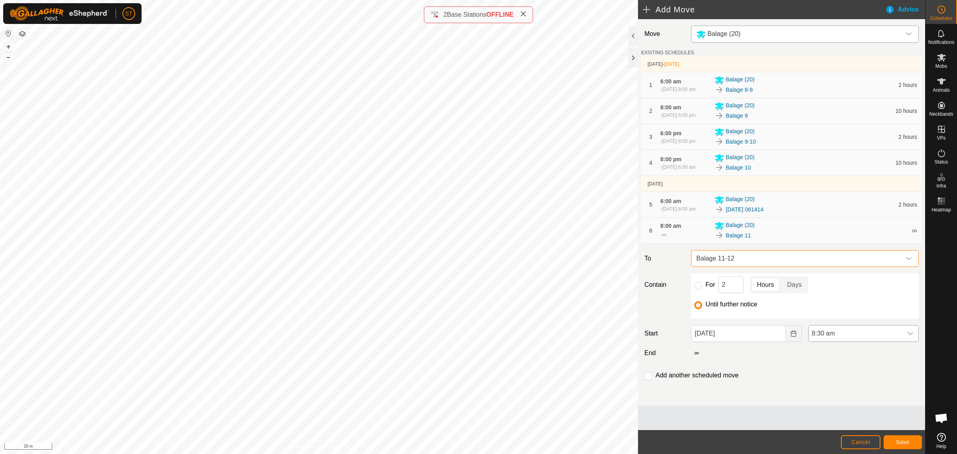
click at [909, 335] on icon "dropdown trigger" at bounding box center [910, 333] width 6 height 3
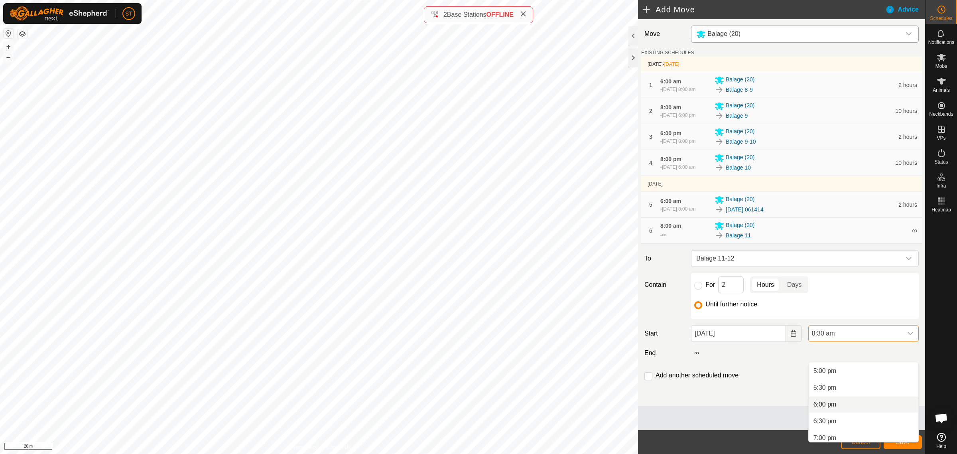
click at [838, 405] on li "6:00 pm" at bounding box center [863, 404] width 110 height 16
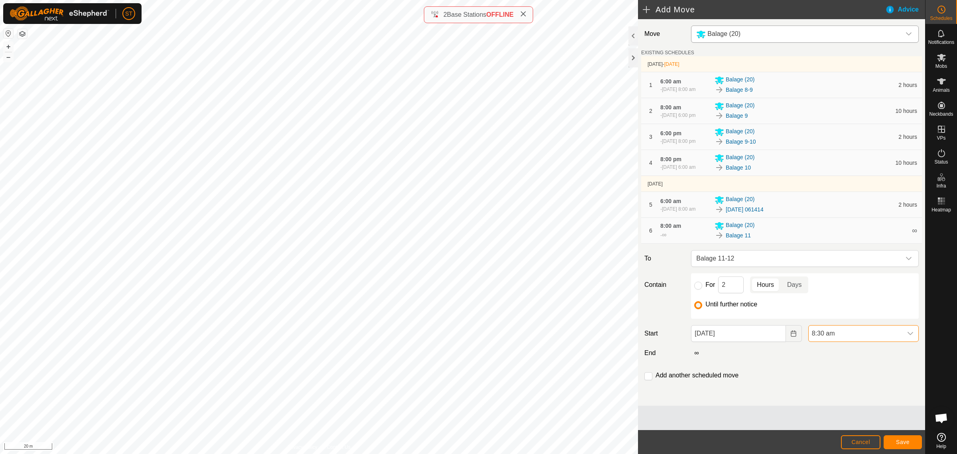
scroll to position [284, 0]
click at [650, 380] on input "checkbox" at bounding box center [648, 376] width 8 height 8
click at [897, 442] on span "Save" at bounding box center [903, 441] width 14 height 6
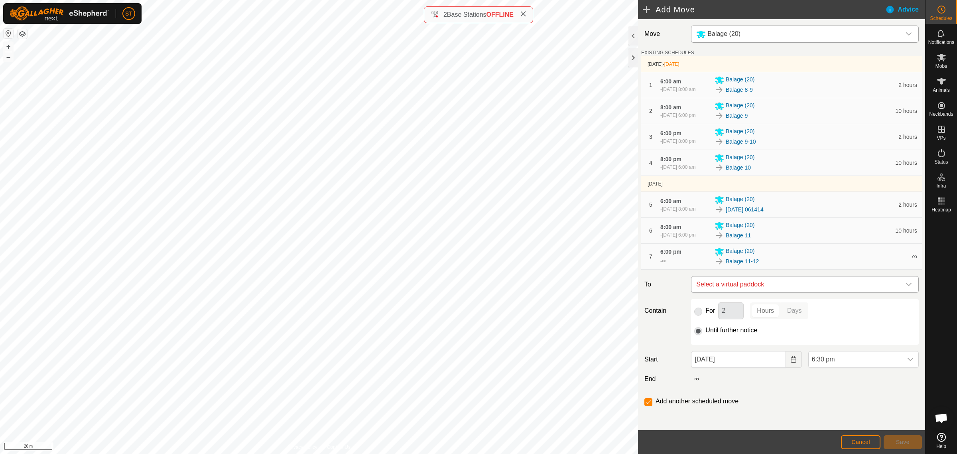
click at [906, 286] on icon "dropdown trigger" at bounding box center [909, 284] width 6 height 3
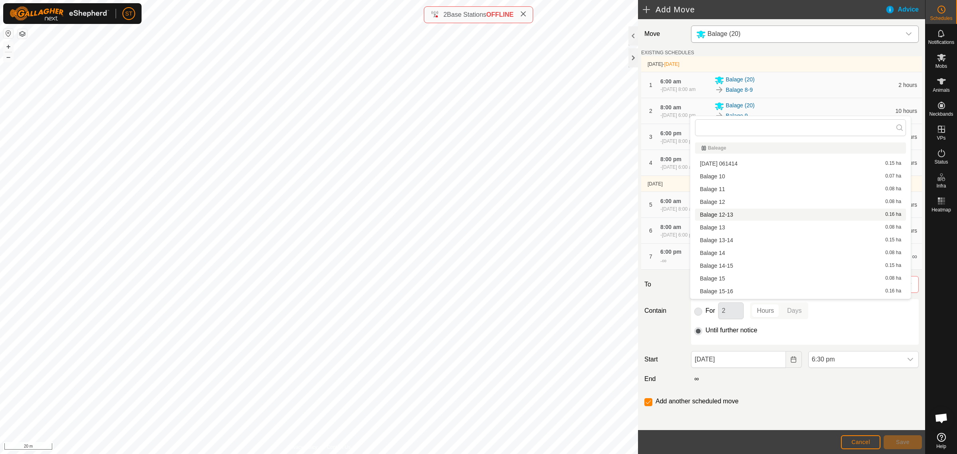
click at [836, 413] on div "Move Balage (20) EXISTING SCHEDULES [DATE] - [DATE] 1 6:00 am [DATE], 8:00 am B…" at bounding box center [781, 225] width 287 height 412
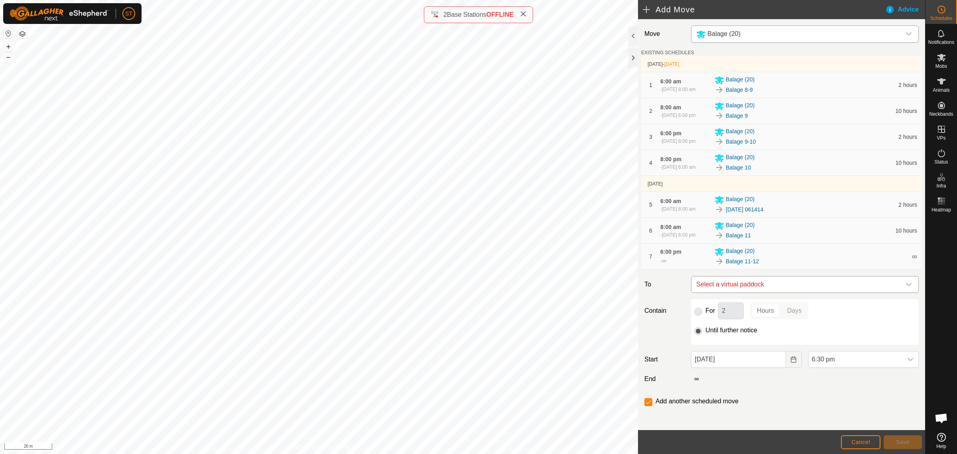
click at [905, 287] on icon "dropdown trigger" at bounding box center [908, 284] width 6 height 6
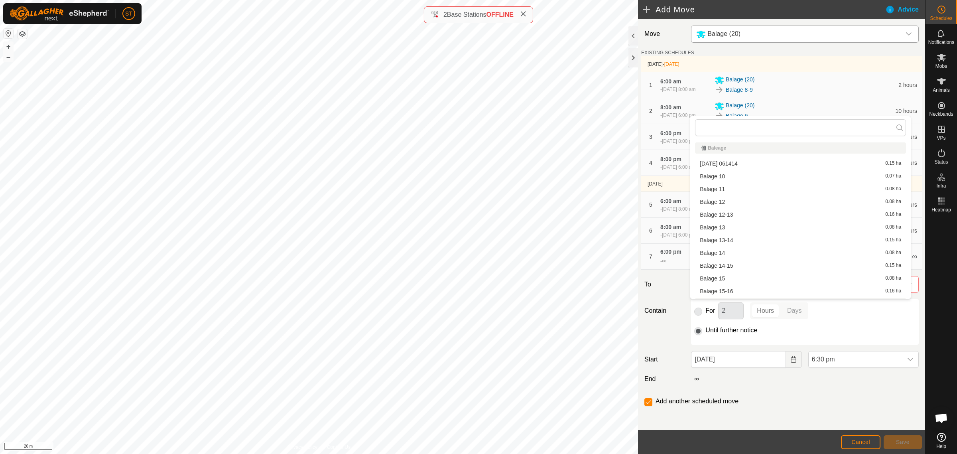
scroll to position [11, 0]
click at [731, 189] on div "Balage 12 0.08 ha" at bounding box center [800, 191] width 201 height 6
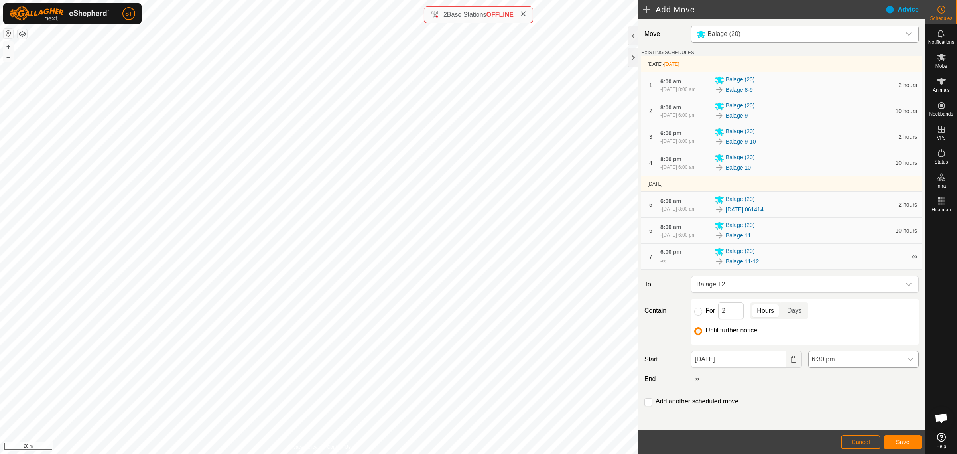
click at [907, 362] on icon "dropdown trigger" at bounding box center [910, 359] width 6 height 6
click at [830, 365] on span "8:00 pm" at bounding box center [820, 367] width 23 height 10
click at [649, 406] on input "checkbox" at bounding box center [648, 402] width 8 height 8
click at [901, 443] on span "Save" at bounding box center [903, 441] width 14 height 6
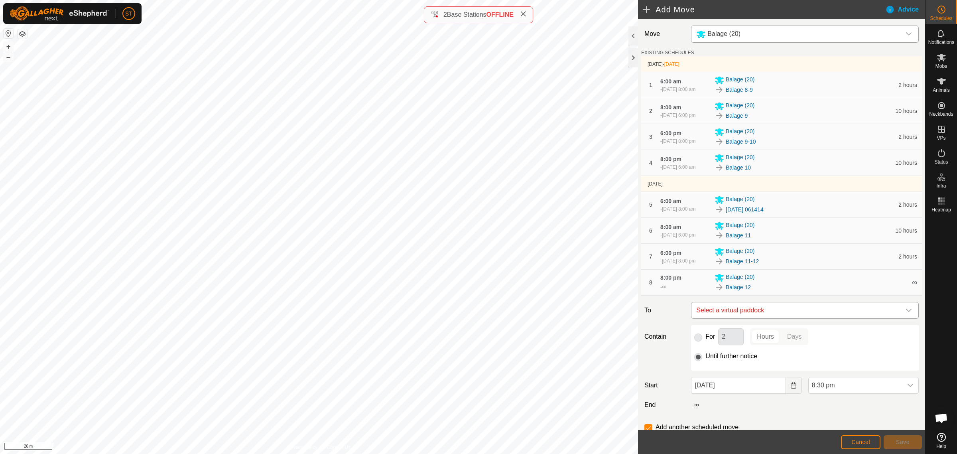
click at [906, 312] on icon "dropdown trigger" at bounding box center [909, 310] width 6 height 3
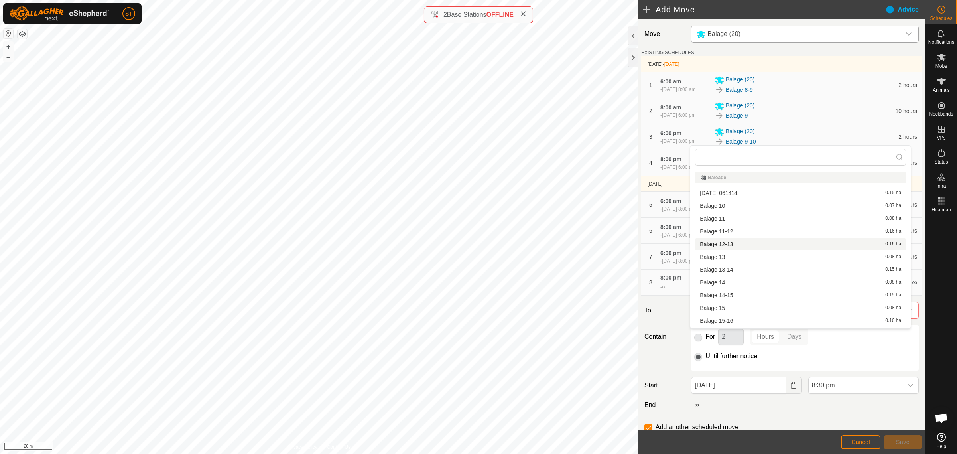
click at [732, 246] on span "Balage 12-13" at bounding box center [716, 244] width 33 height 6
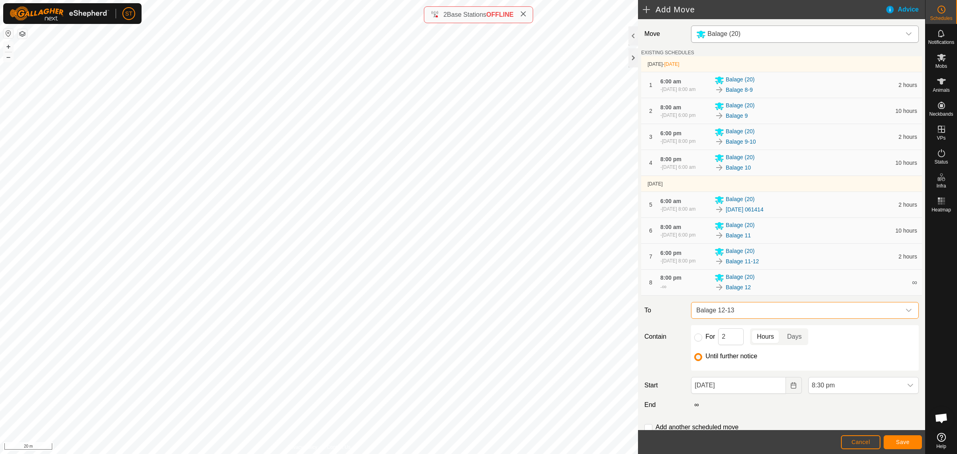
checkbox input "false"
click at [790, 388] on icon "Choose Date" at bounding box center [793, 385] width 6 height 6
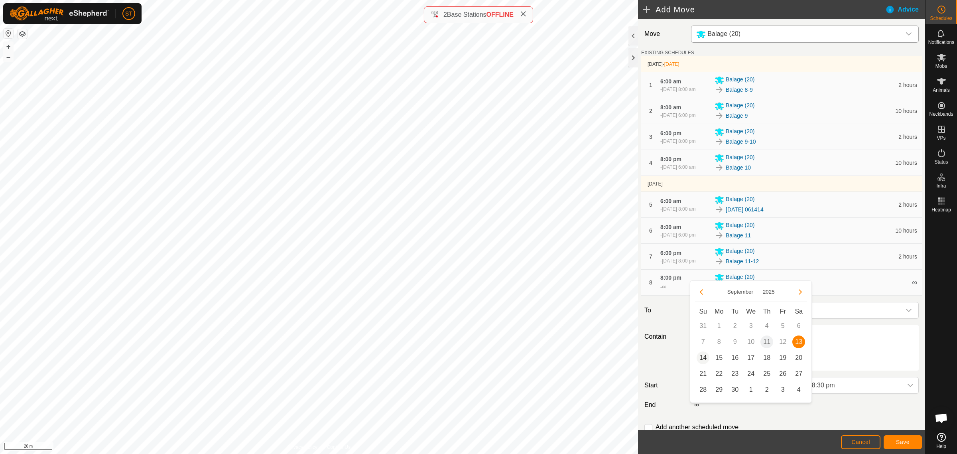
click at [700, 357] on span "14" at bounding box center [702, 357] width 13 height 13
type input "[DATE]"
click at [902, 393] on div "dropdown trigger" at bounding box center [910, 385] width 16 height 16
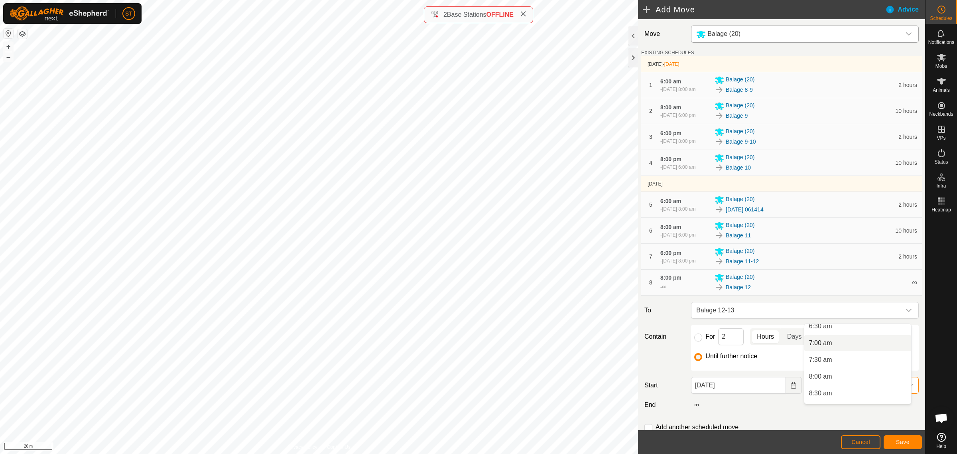
scroll to position [173, 0]
click at [827, 360] on span "6:00 am" at bounding box center [820, 359] width 23 height 10
click at [900, 443] on span "Save" at bounding box center [903, 441] width 14 height 6
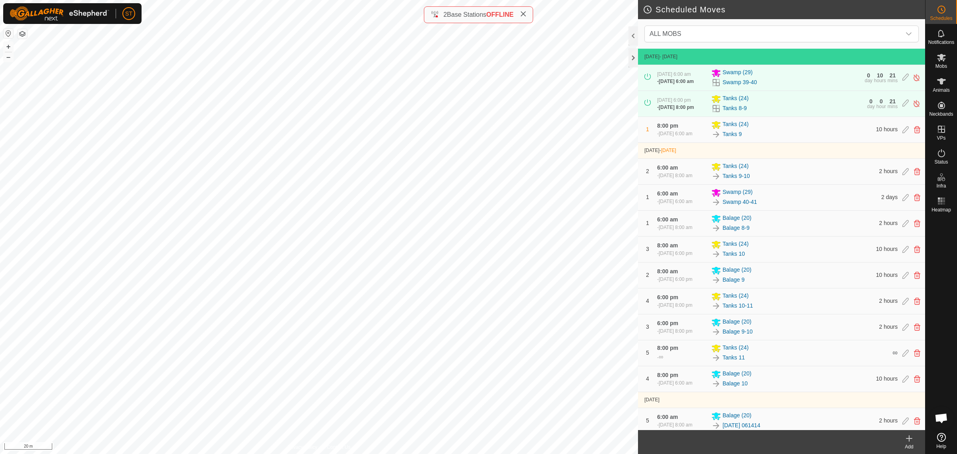
click at [910, 439] on icon at bounding box center [909, 438] width 10 height 10
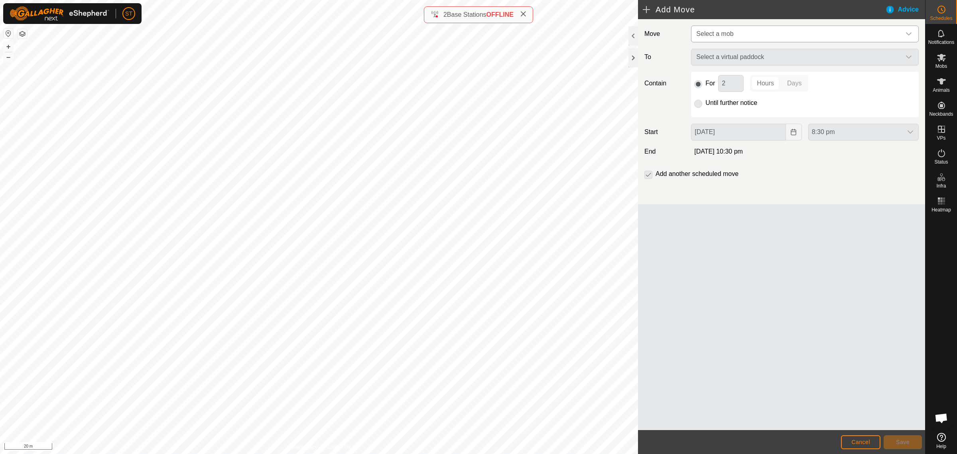
click at [911, 33] on icon "dropdown trigger" at bounding box center [909, 33] width 6 height 3
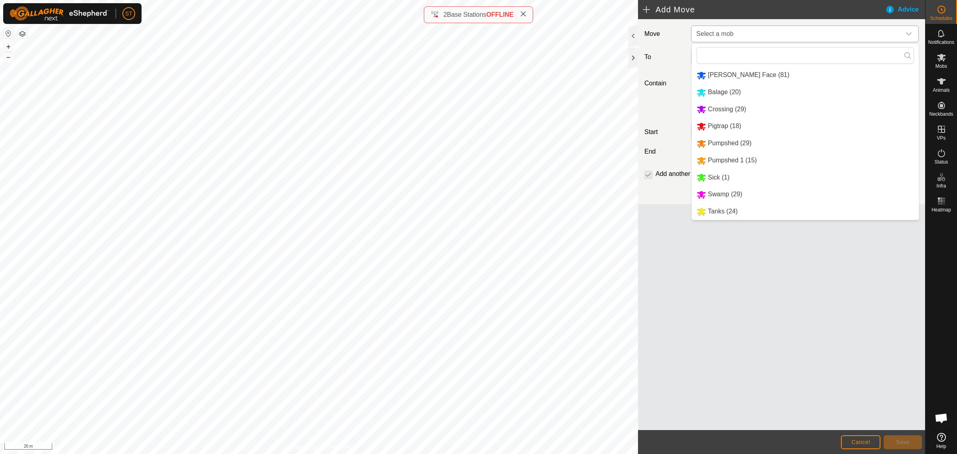
click at [740, 95] on li "Balage (20)" at bounding box center [805, 92] width 227 height 16
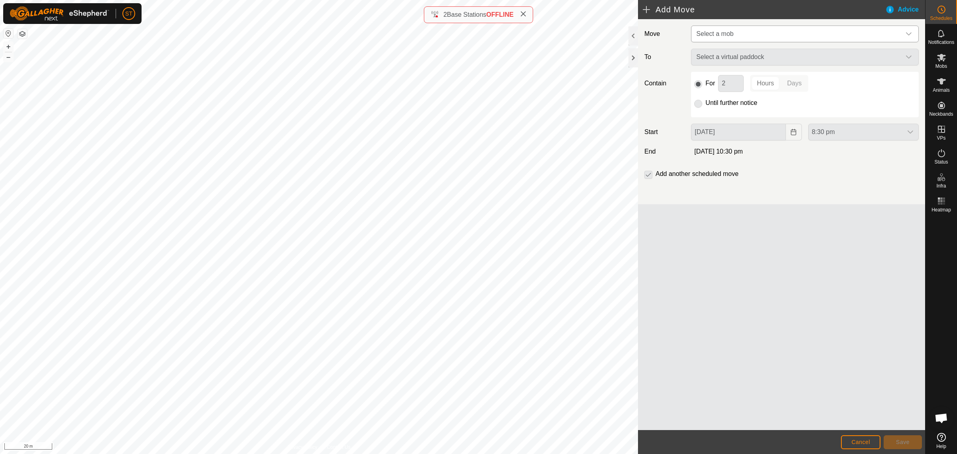
type input "[DATE]"
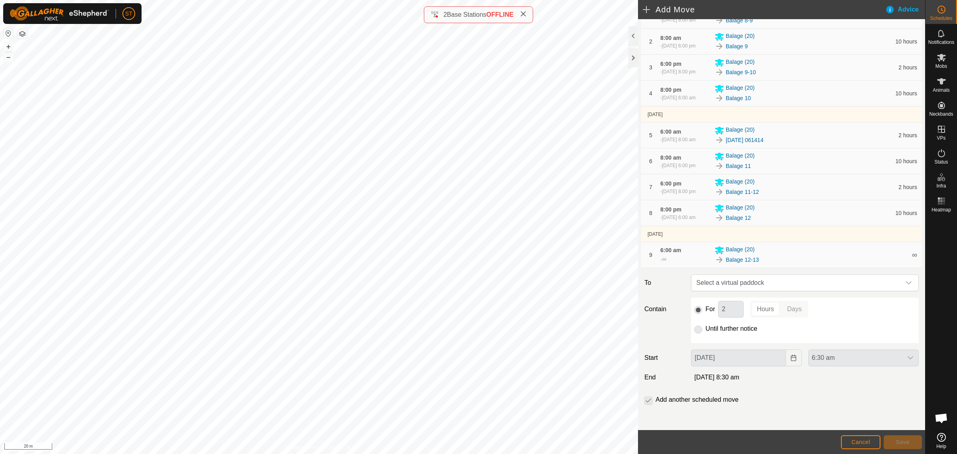
scroll to position [99, 0]
click at [906, 282] on icon "dropdown trigger" at bounding box center [909, 282] width 6 height 3
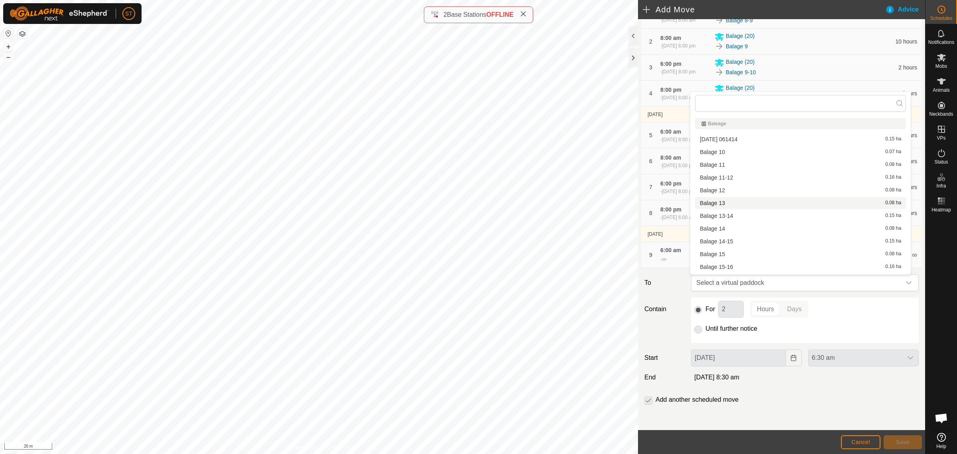
click at [730, 203] on div "Balage 13 0.08 ha" at bounding box center [800, 203] width 201 height 6
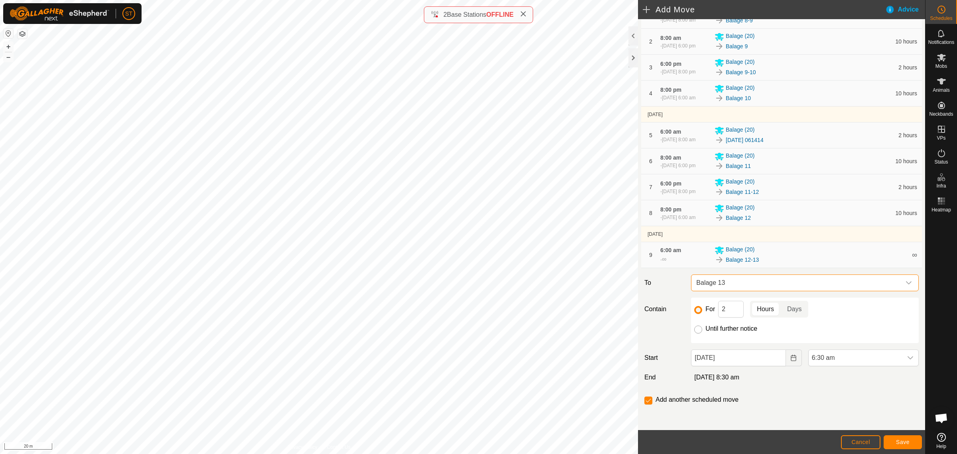
click at [698, 328] on input "Until further notice" at bounding box center [698, 329] width 8 height 8
radio input "true"
click at [907, 356] on icon "dropdown trigger" at bounding box center [910, 357] width 6 height 6
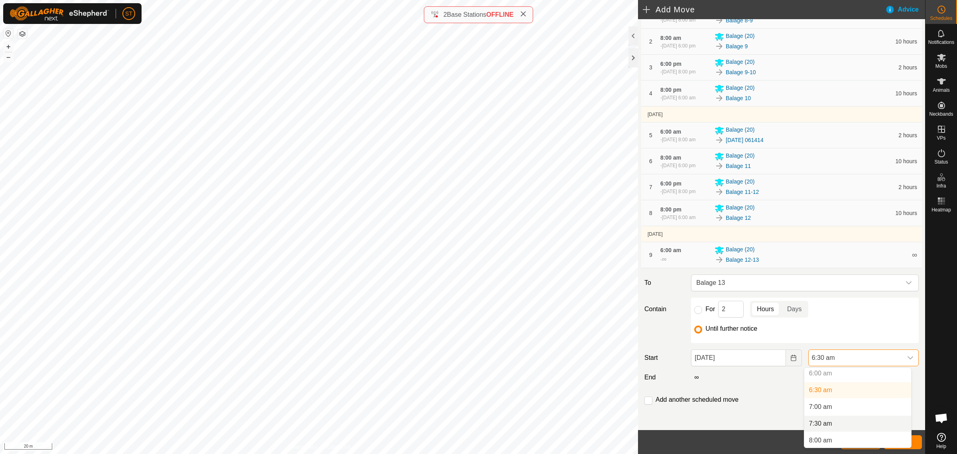
scroll to position [204, 0]
click at [827, 435] on span "8:00 am" at bounding box center [820, 440] width 23 height 10
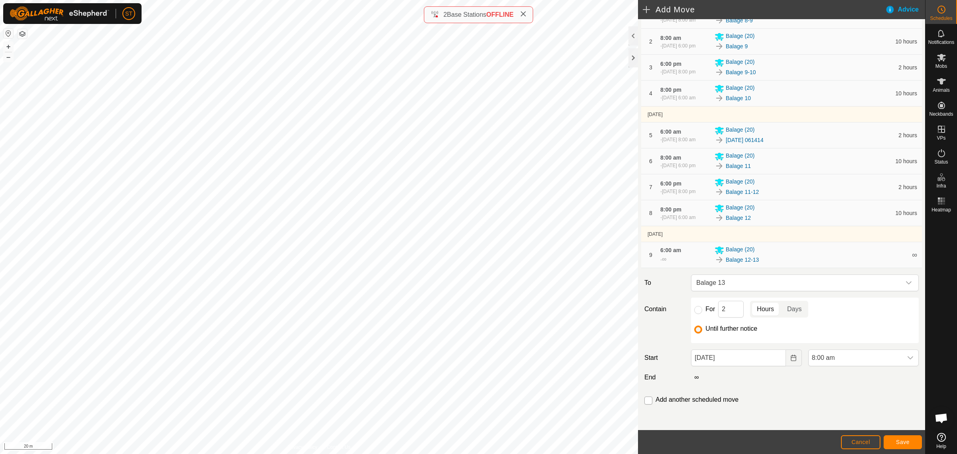
click at [651, 403] on input "checkbox" at bounding box center [648, 400] width 8 height 8
click at [903, 440] on span "Save" at bounding box center [903, 441] width 14 height 6
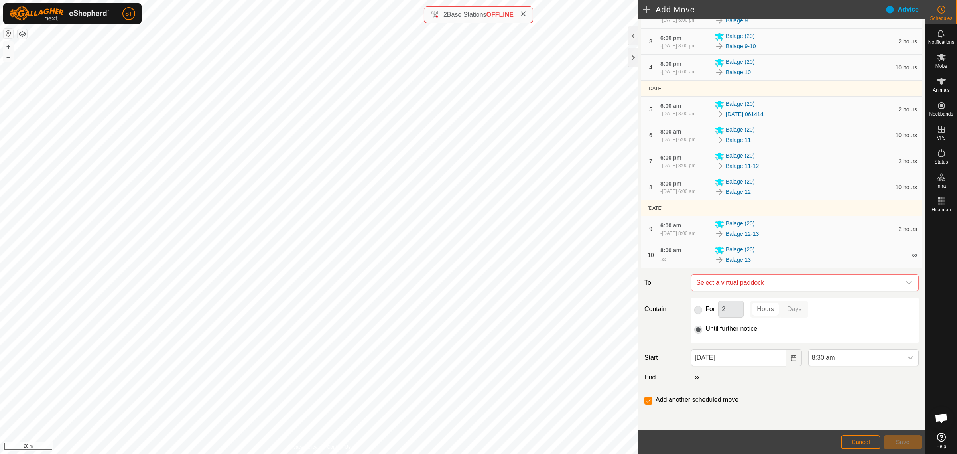
scroll to position [129, 0]
click at [905, 279] on icon "dropdown trigger" at bounding box center [908, 282] width 6 height 6
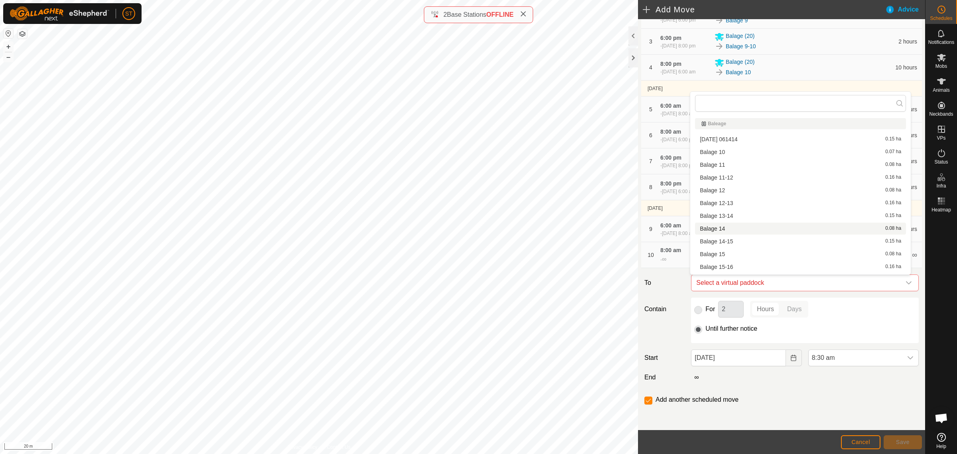
scroll to position [11, 0]
click at [733, 205] on div "Balage 13-14 0.15 ha" at bounding box center [800, 205] width 201 height 6
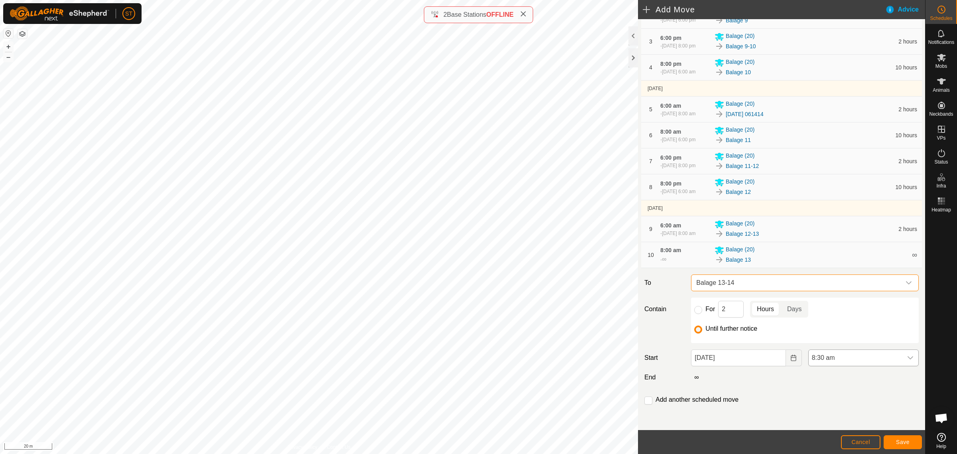
click at [907, 358] on icon "dropdown trigger" at bounding box center [910, 357] width 6 height 6
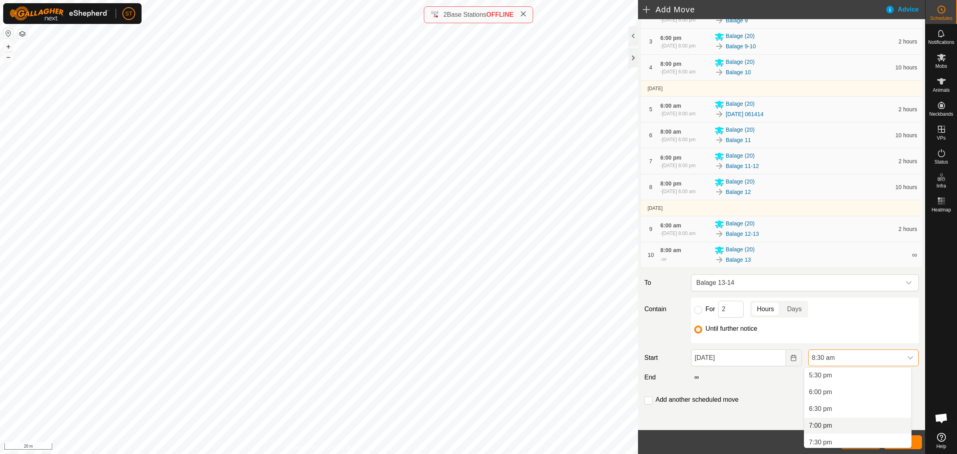
scroll to position [569, 0]
click at [828, 407] on span "6:00 pm" at bounding box center [820, 409] width 23 height 10
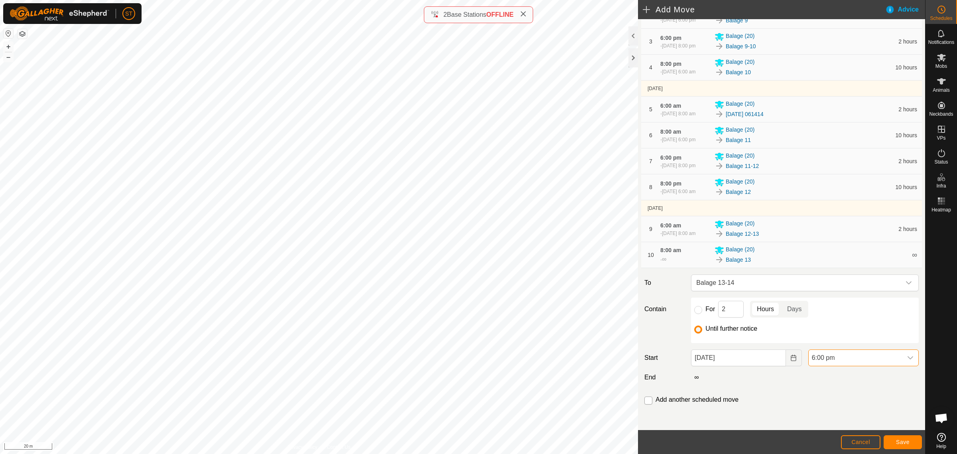
click at [650, 400] on input "checkbox" at bounding box center [648, 400] width 8 height 8
click at [910, 442] on button "Save" at bounding box center [902, 442] width 38 height 14
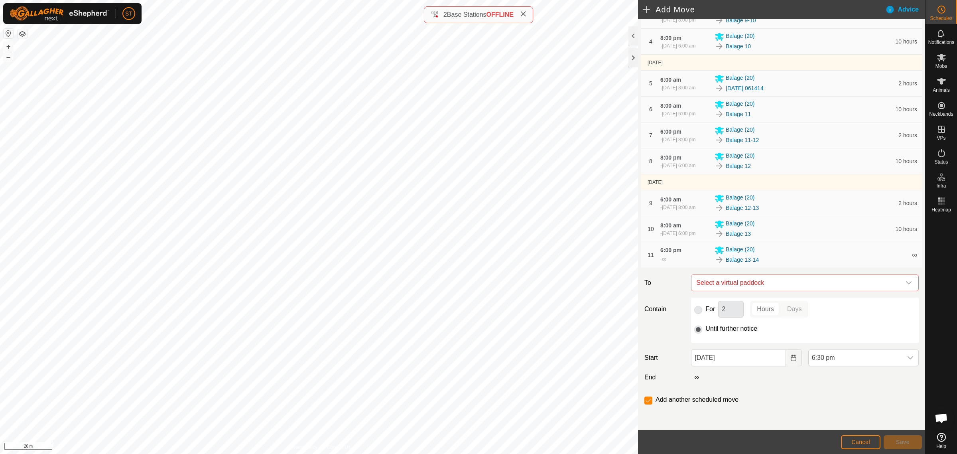
scroll to position [158, 0]
click at [906, 282] on icon "dropdown trigger" at bounding box center [909, 282] width 6 height 3
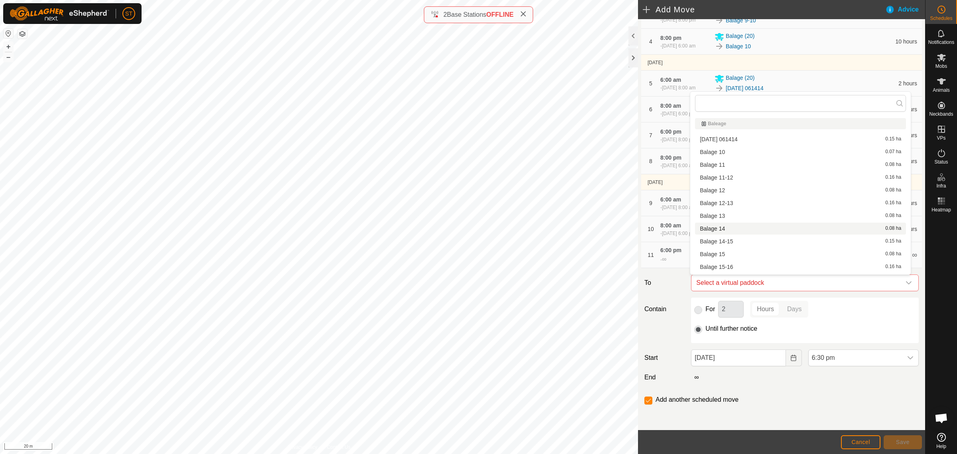
click at [722, 226] on span "Balage 14" at bounding box center [712, 229] width 25 height 6
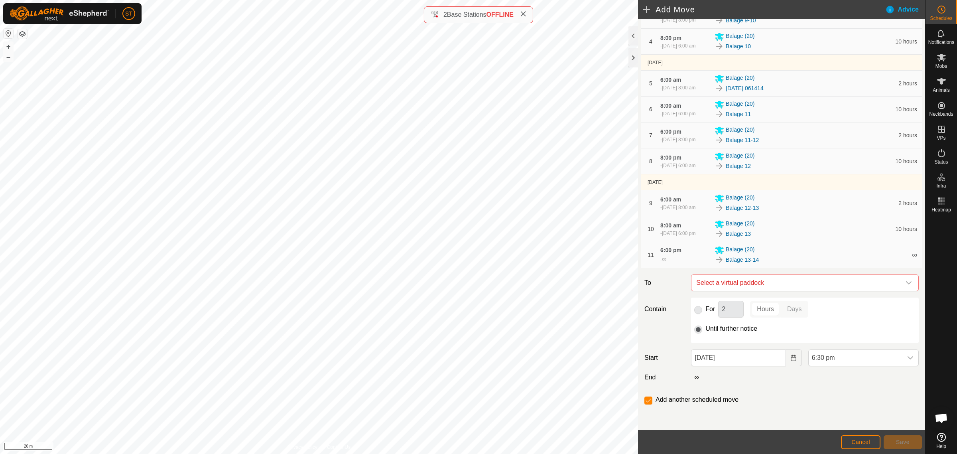
checkbox input "false"
click at [907, 358] on icon "dropdown trigger" at bounding box center [910, 357] width 6 height 6
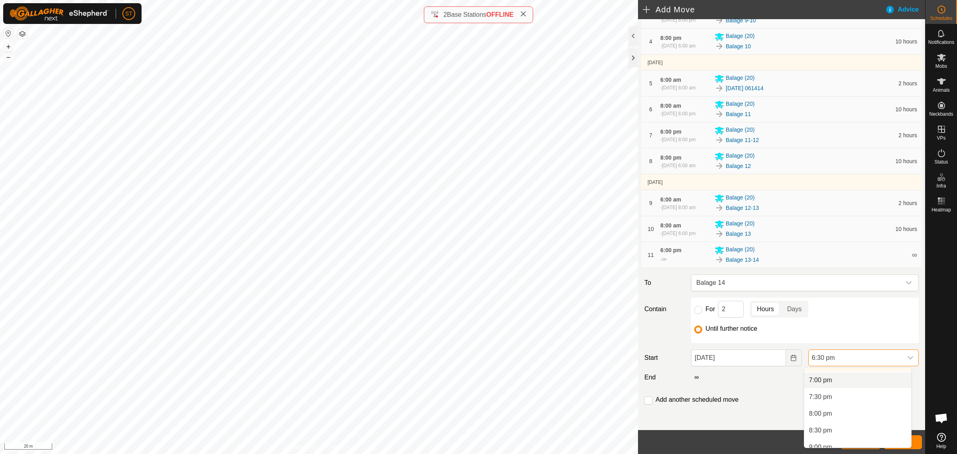
scroll to position [655, 0]
click at [816, 389] on span "8:00 pm" at bounding box center [820, 391] width 23 height 10
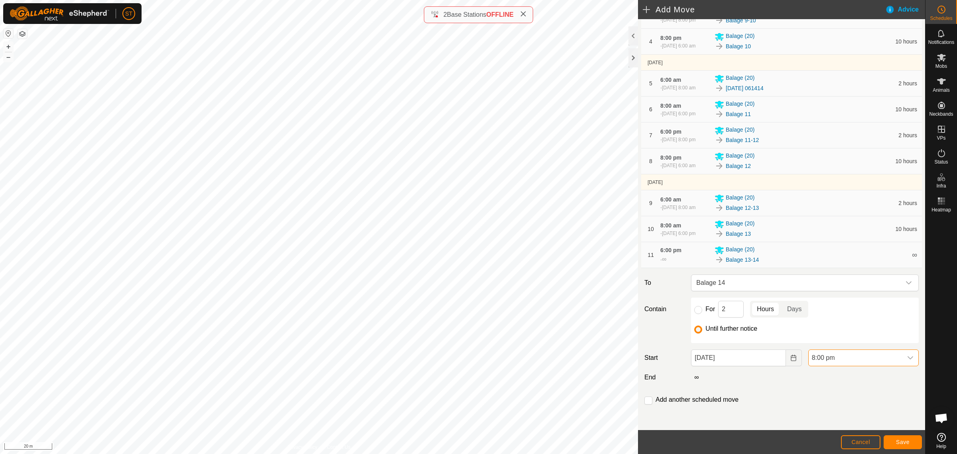
scroll to position [158, 0]
click at [905, 441] on span "Save" at bounding box center [903, 441] width 14 height 6
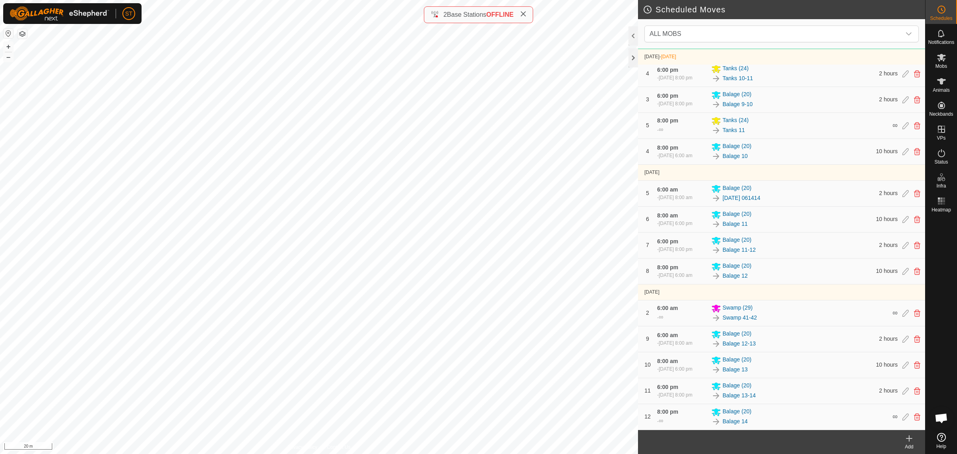
scroll to position [291, 0]
